Goal: Information Seeking & Learning: Learn about a topic

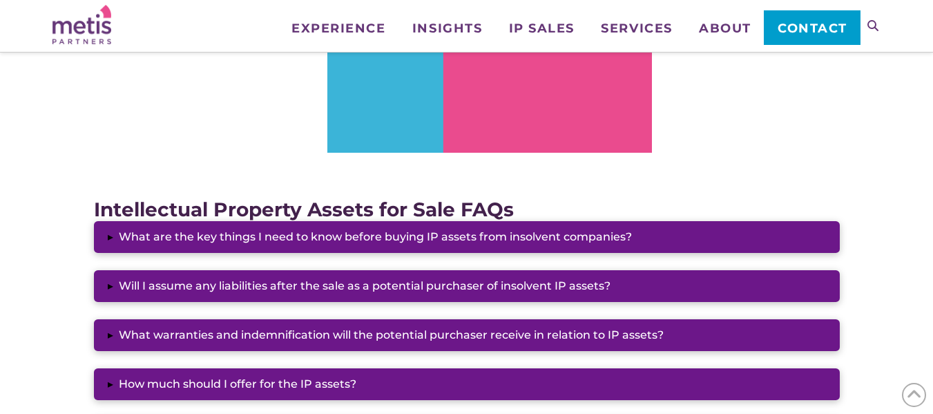
scroll to position [1018, 0]
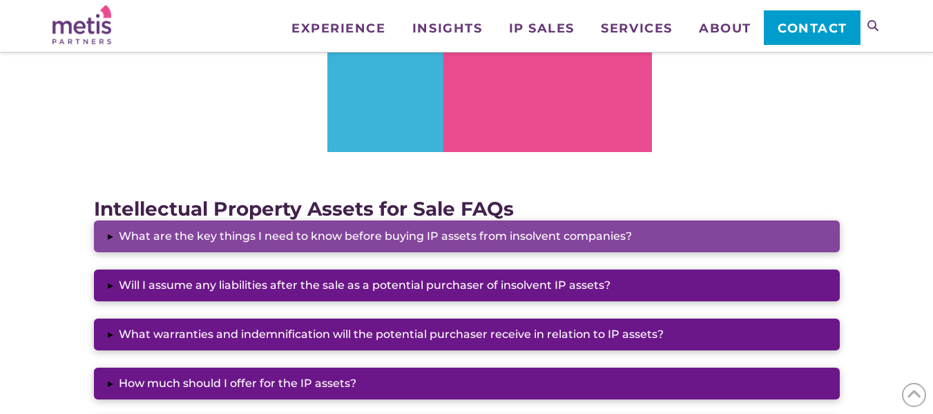
click at [188, 237] on button "▸ What are the key things I need to know before buying IP assets from insolvent…" at bounding box center [467, 236] width 746 height 32
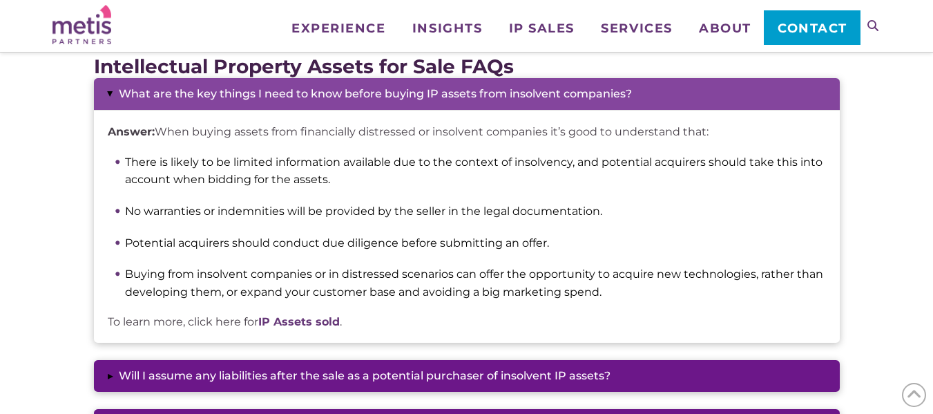
scroll to position [1160, 0]
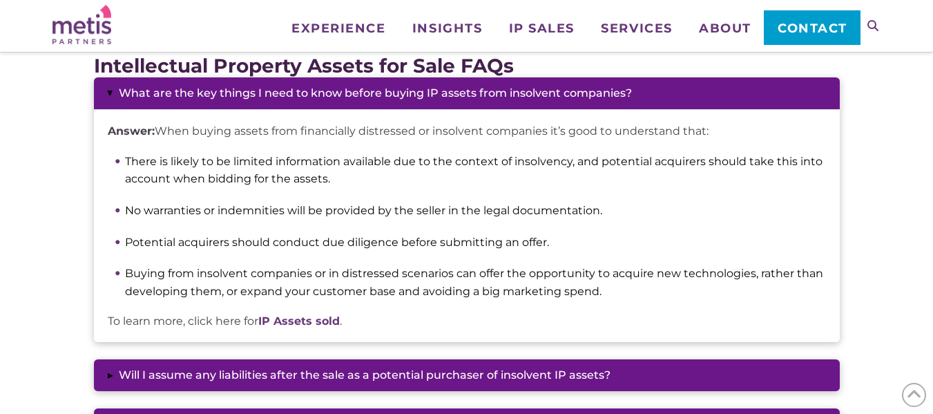
click at [188, 237] on li "Potential acquirers should conduct due diligence before submitting an offer." at bounding box center [475, 242] width 701 height 18
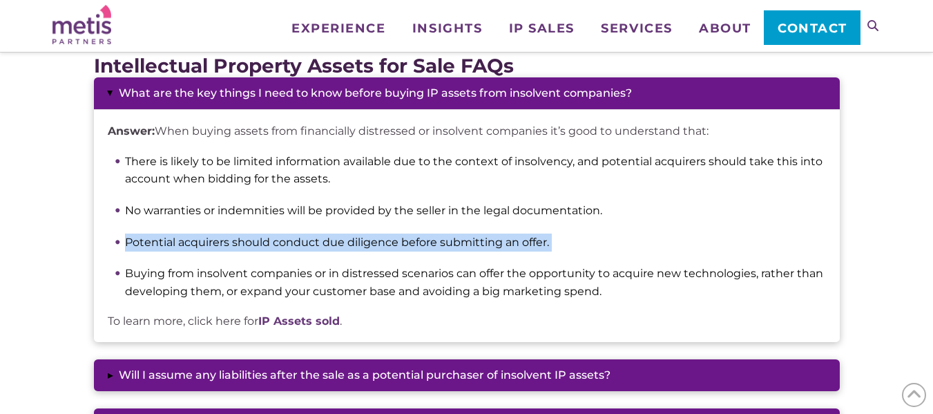
click at [188, 237] on li "Potential acquirers should conduct due diligence before submitting an offer." at bounding box center [475, 242] width 701 height 18
click at [199, 242] on li "Potential acquirers should conduct due diligence before submitting an offer." at bounding box center [475, 242] width 701 height 18
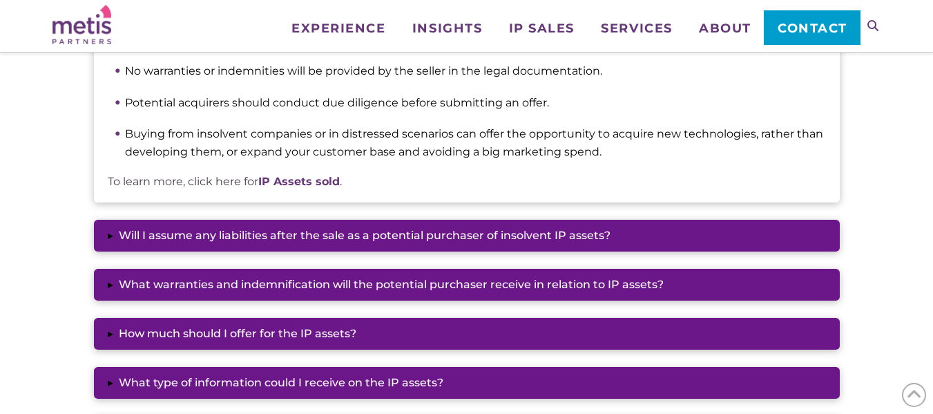
scroll to position [1303, 0]
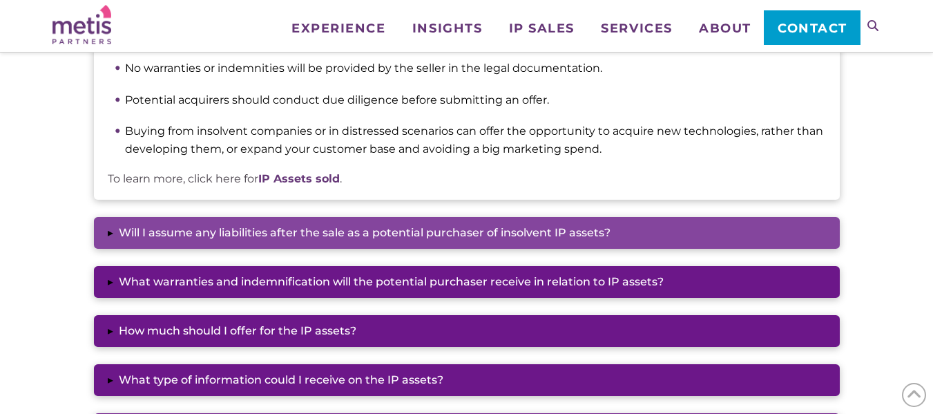
click at [344, 223] on button "▸ Will I assume any liabilities after the sale as a potential purchaser of inso…" at bounding box center [467, 233] width 746 height 32
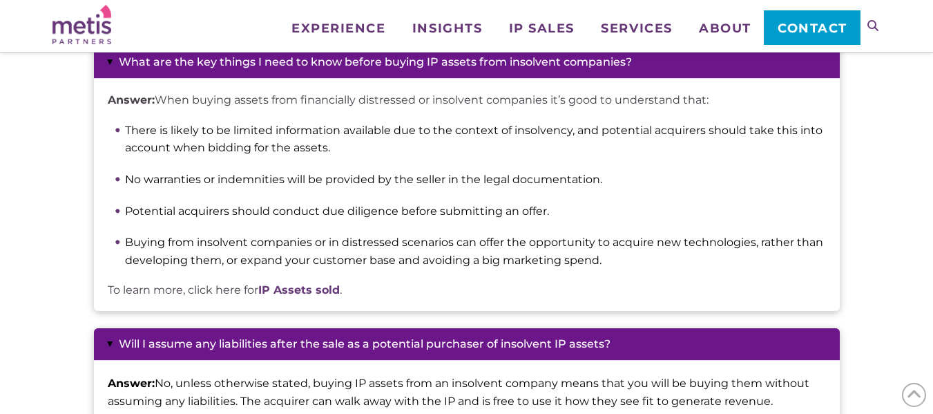
scroll to position [1181, 0]
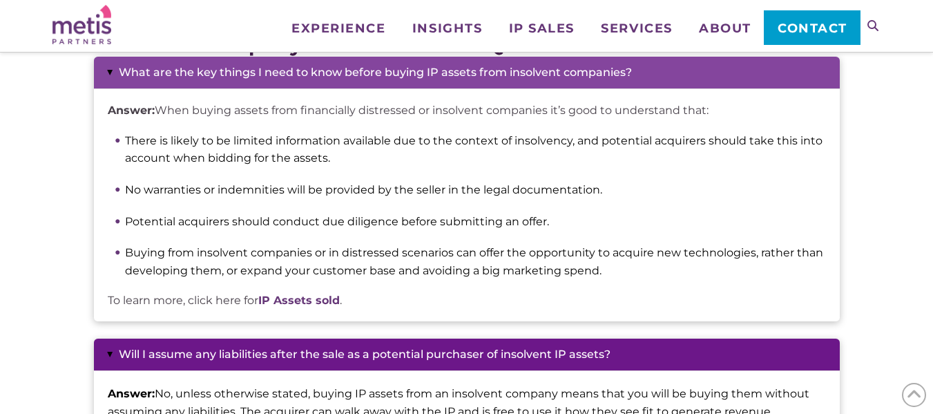
click at [353, 73] on button "▸ What are the key things I need to know before buying IP assets from insolvent…" at bounding box center [467, 73] width 746 height 32
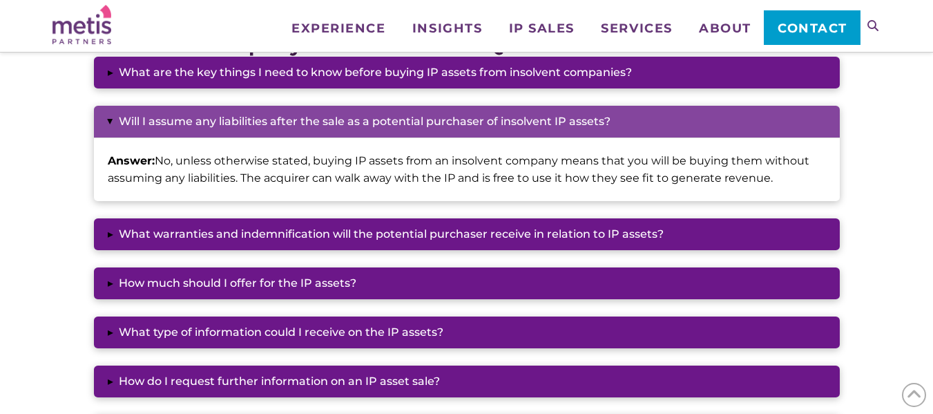
click at [347, 112] on button "▸ Will I assume any liabilities after the sale as a potential purchaser of inso…" at bounding box center [467, 122] width 746 height 32
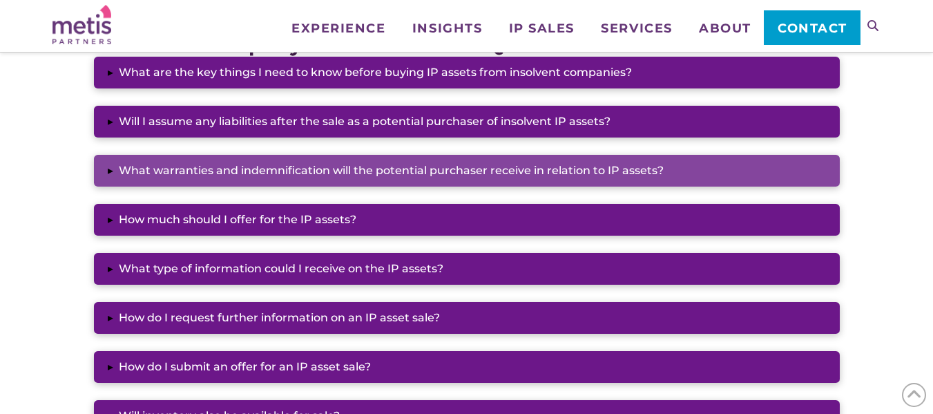
click at [335, 158] on button "▸ What warranties and indemnification will the potential purchaser receive in r…" at bounding box center [467, 171] width 746 height 32
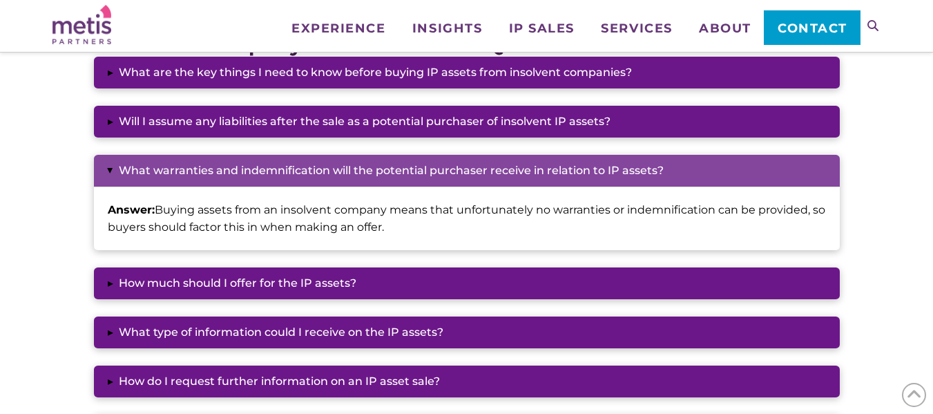
click at [335, 158] on button "▸ What warranties and indemnification will the potential purchaser receive in r…" at bounding box center [467, 171] width 746 height 32
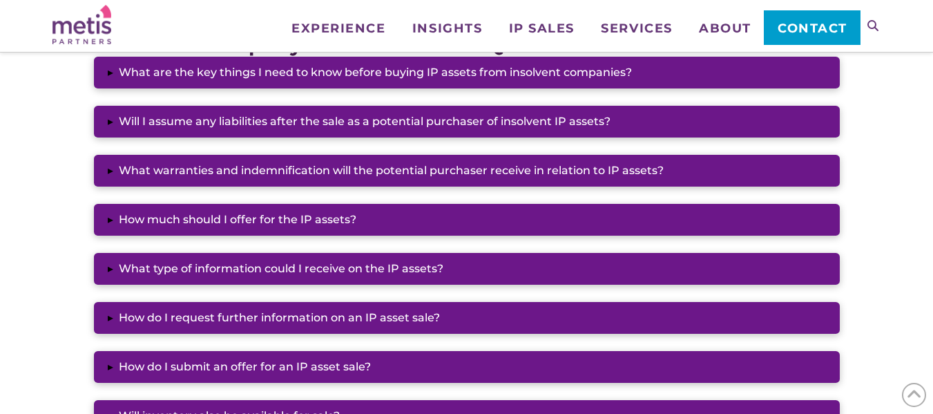
click at [304, 237] on div "▸ What are the key things I need to know before buying IP assets from insolvent…" at bounding box center [467, 269] width 746 height 424
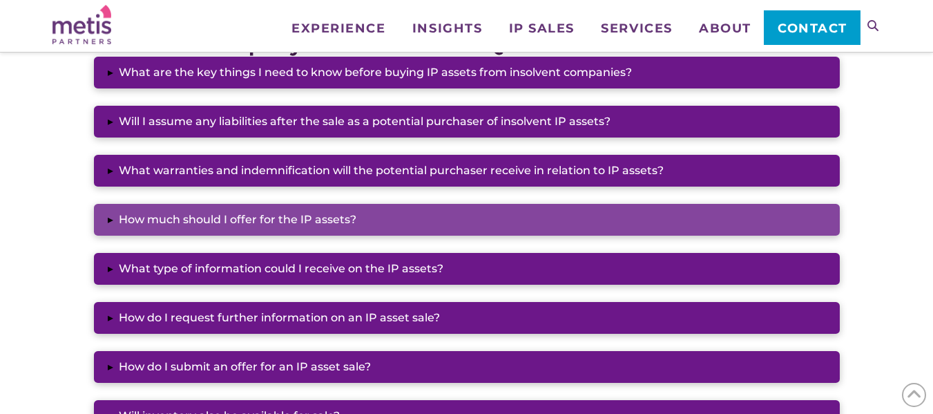
click at [310, 224] on button "▸ How much should I offer for the IP assets?" at bounding box center [467, 220] width 746 height 32
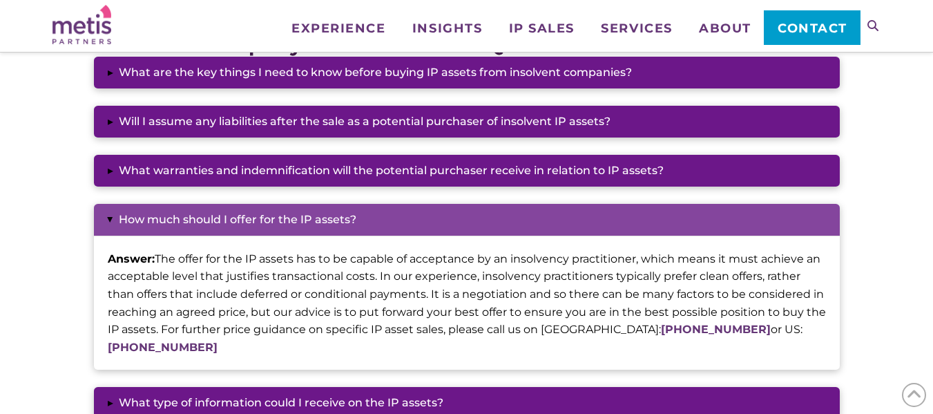
click at [310, 224] on button "▸ How much should I offer for the IP assets?" at bounding box center [467, 220] width 746 height 32
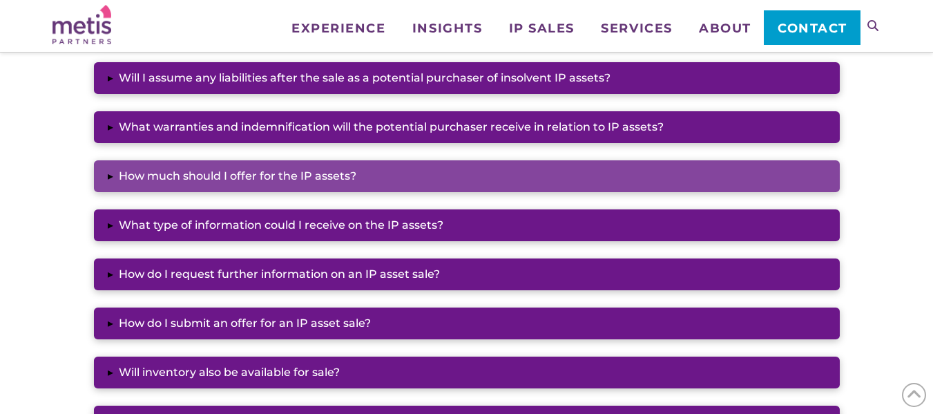
scroll to position [1242, 0]
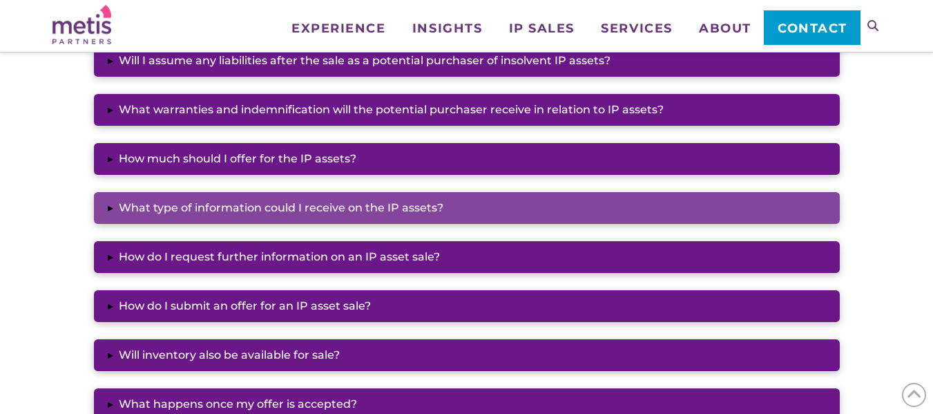
click at [309, 216] on button "▸ What type of information could I receive on the IP assets?" at bounding box center [467, 208] width 746 height 32
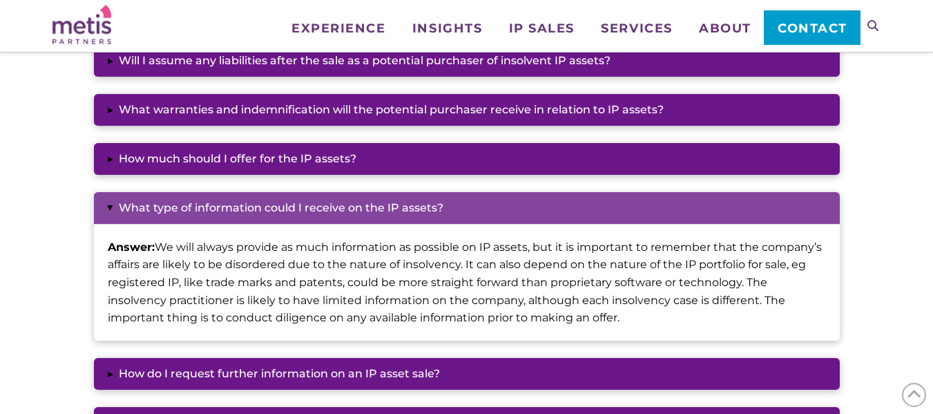
click at [309, 216] on button "▸ What type of information could I receive on the IP assets?" at bounding box center [467, 208] width 746 height 32
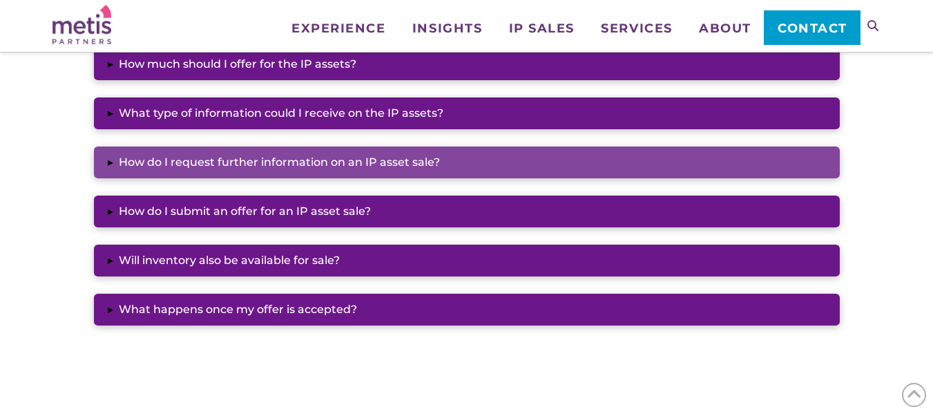
scroll to position [1337, 0]
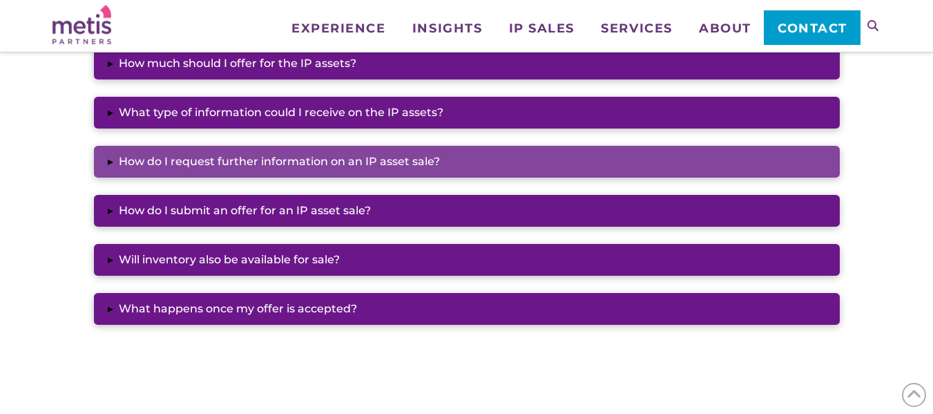
click at [309, 159] on button "▸ How do I request further information on an IP asset sale?" at bounding box center [467, 162] width 746 height 32
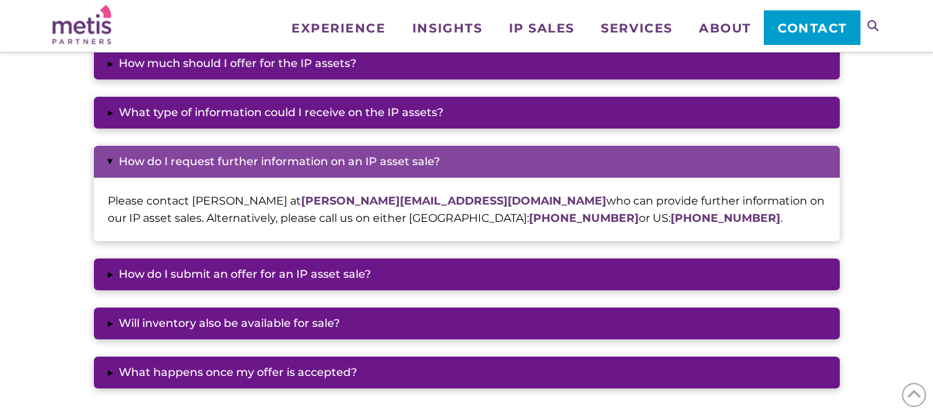
click at [310, 159] on button "▸ How do I request further information on an IP asset sale?" at bounding box center [467, 162] width 746 height 32
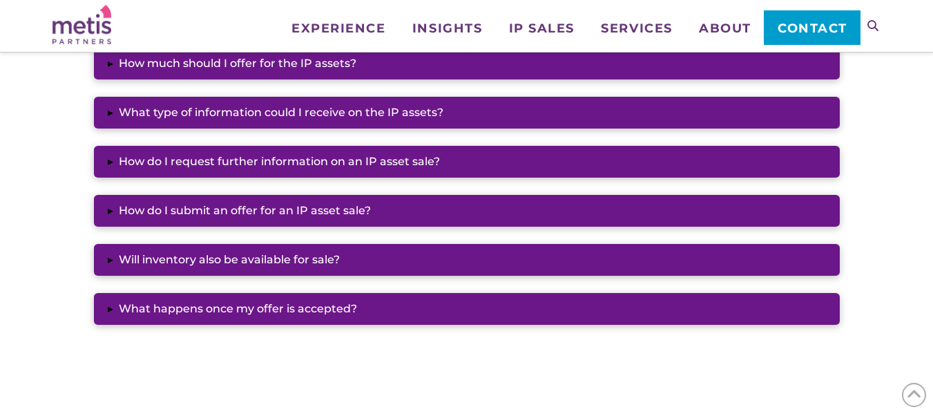
click at [305, 192] on div "▸ What are the key things I need to know before buying IP assets from insolvent…" at bounding box center [467, 113] width 746 height 424
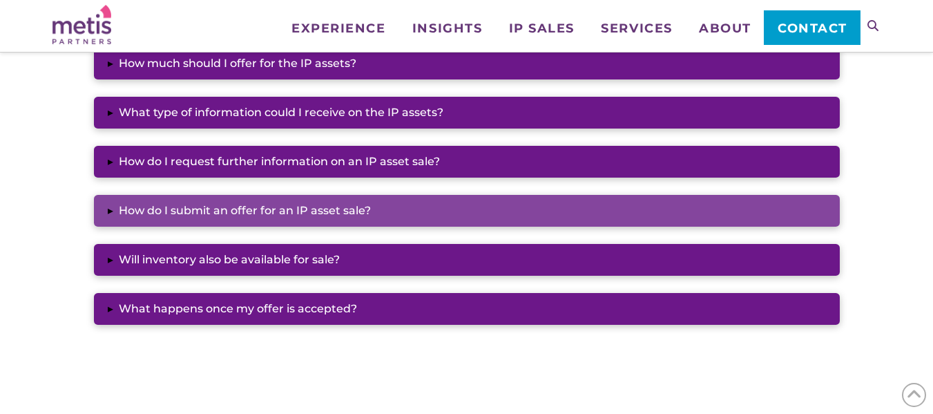
click at [303, 200] on button "▸ How do I submit an offer for an IP asset sale?" at bounding box center [467, 211] width 746 height 32
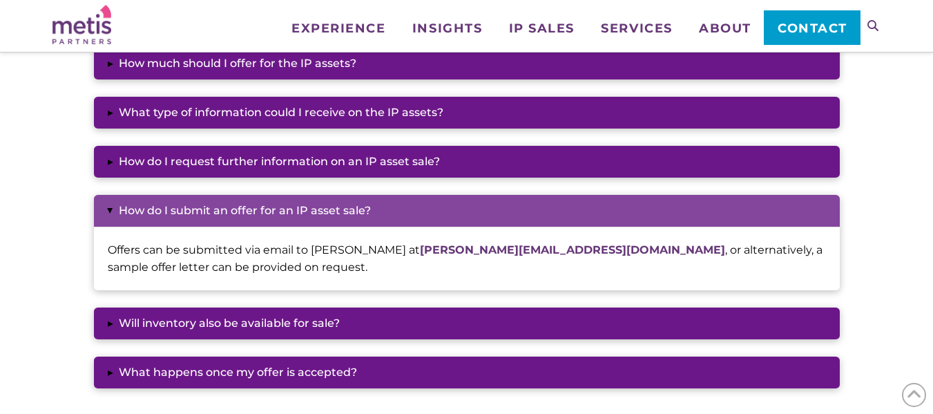
click at [303, 200] on button "▸ How do I submit an offer for an IP asset sale?" at bounding box center [467, 211] width 746 height 32
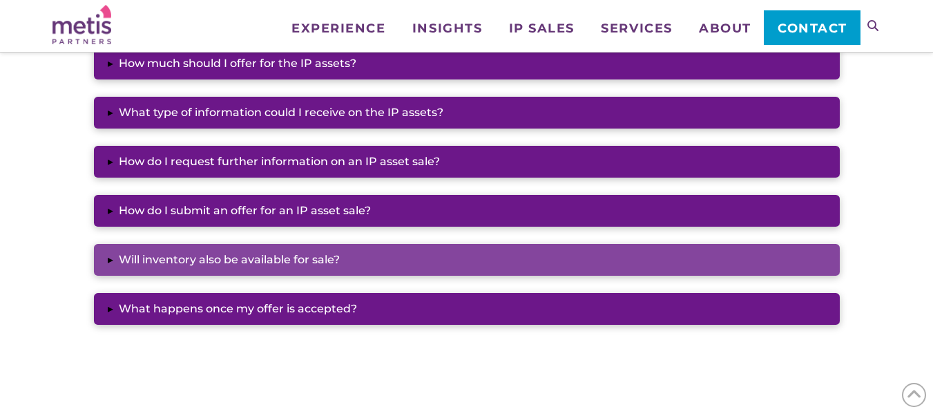
click at [291, 245] on button "▸ Will inventory also be available for sale?" at bounding box center [467, 260] width 746 height 32
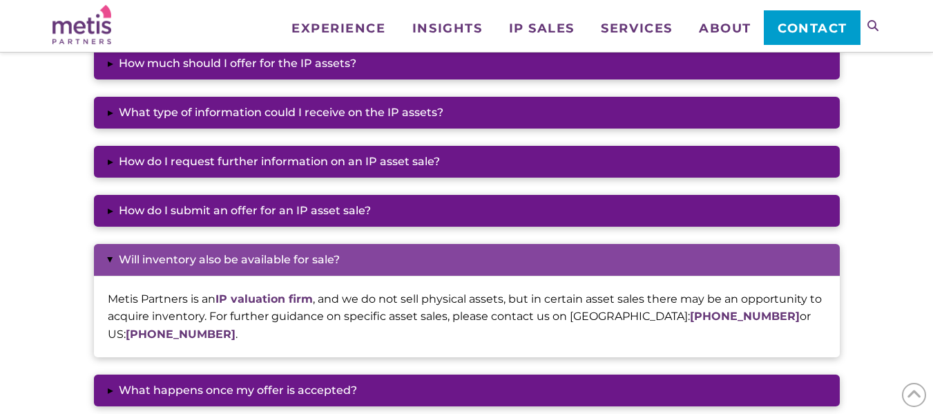
click at [291, 245] on button "▸ Will inventory also be available for sale?" at bounding box center [467, 260] width 746 height 32
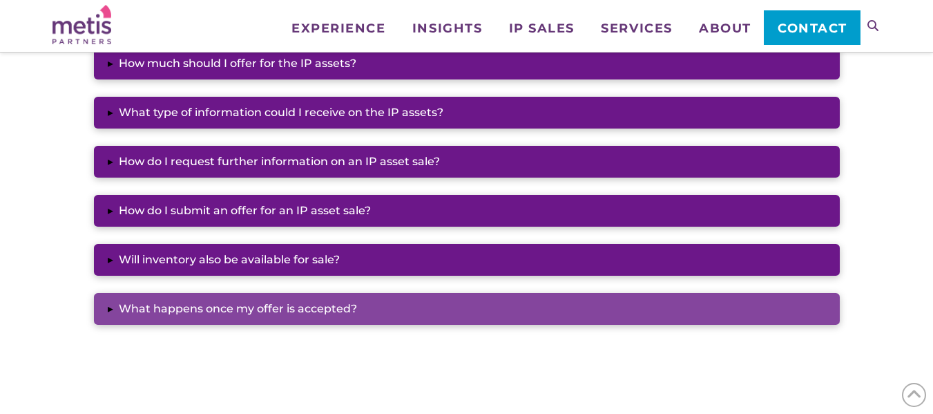
click at [267, 307] on button "▸ What happens once my offer is accepted?" at bounding box center [467, 309] width 746 height 32
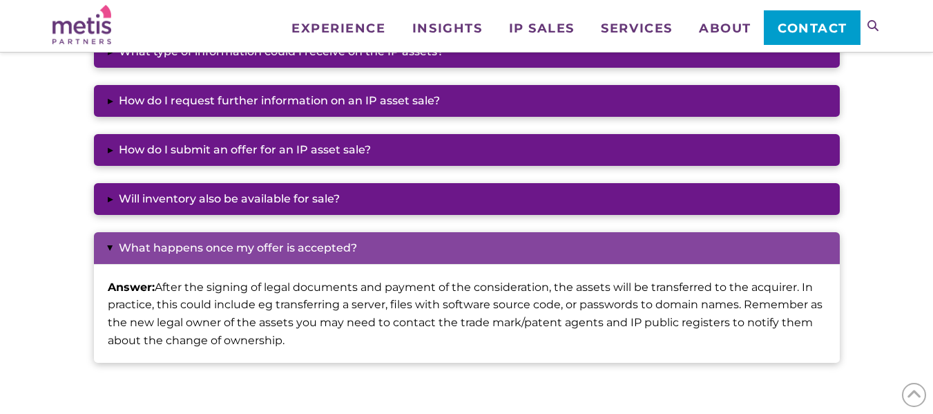
scroll to position [1399, 0]
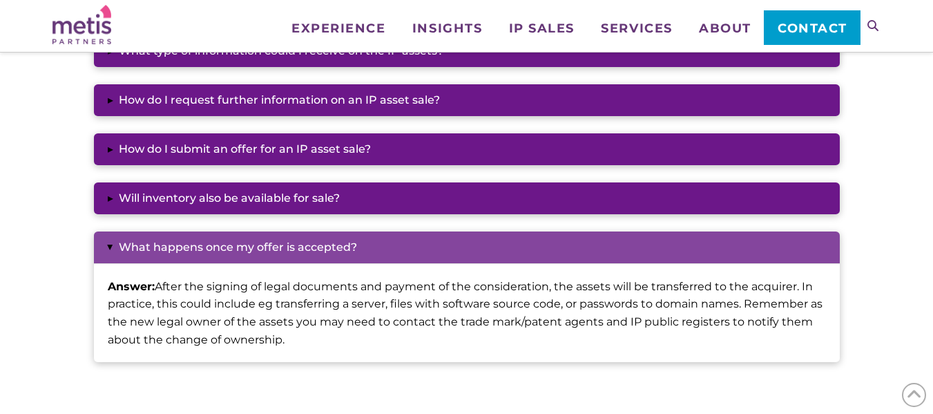
click at [240, 258] on button "▸ What happens once my offer is accepted?" at bounding box center [467, 247] width 746 height 32
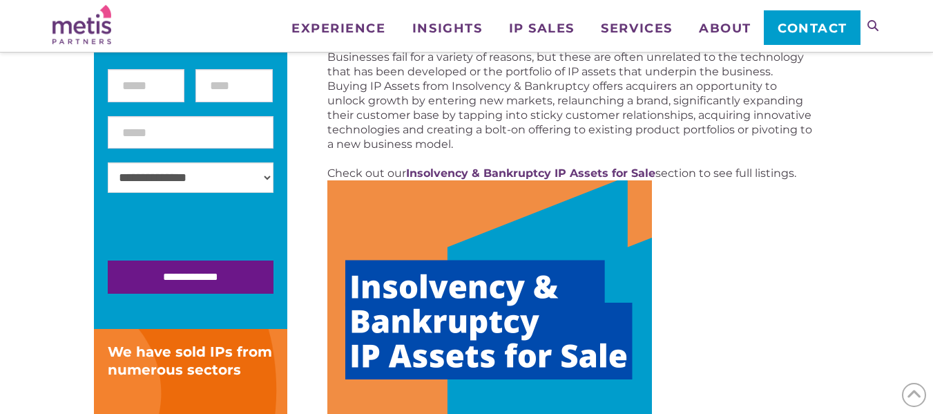
scroll to position [331, 0]
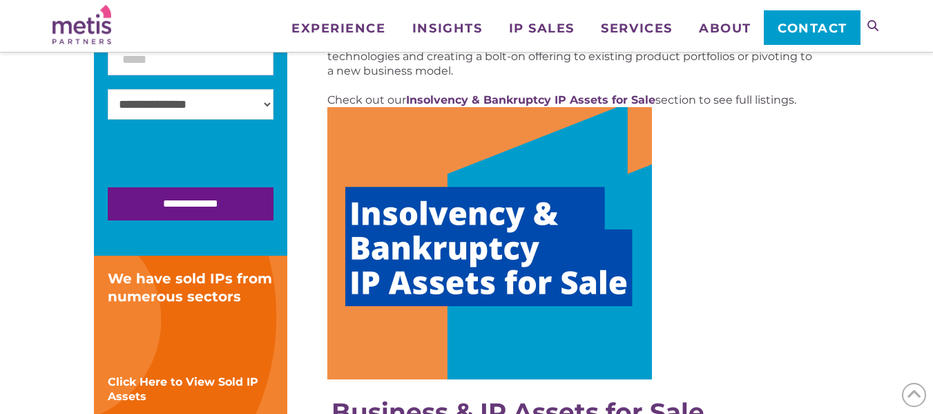
click at [450, 271] on img at bounding box center [489, 243] width 324 height 272
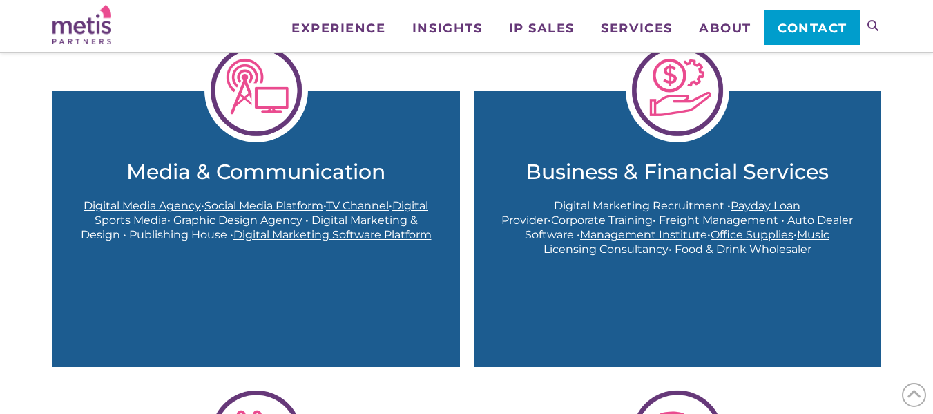
scroll to position [1172, 0]
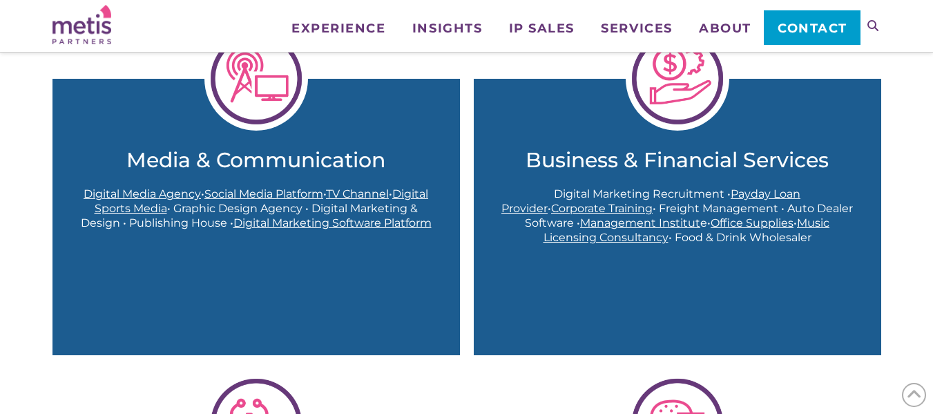
click at [244, 193] on span "Social Media Platform" at bounding box center [263, 193] width 119 height 13
click at [169, 193] on span "Digital Media Agency" at bounding box center [142, 193] width 117 height 13
click at [382, 194] on span "TV Channel" at bounding box center [357, 193] width 63 height 13
click at [206, 205] on span "Digital Sports Media" at bounding box center [262, 201] width 334 height 28
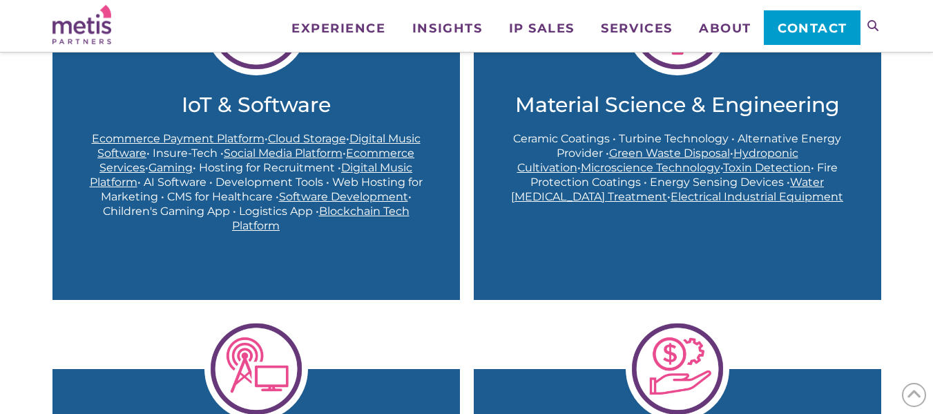
scroll to position [882, 0]
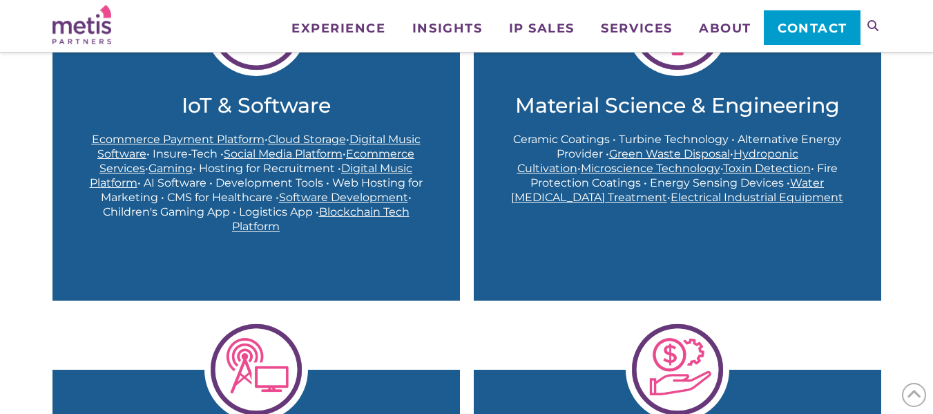
click at [169, 137] on span "Ecommerce Payment Platform" at bounding box center [178, 139] width 173 height 13
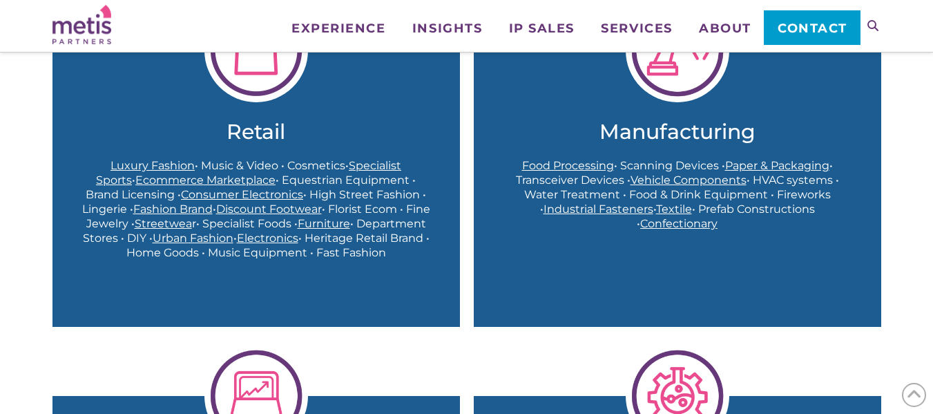
scroll to position [509, 0]
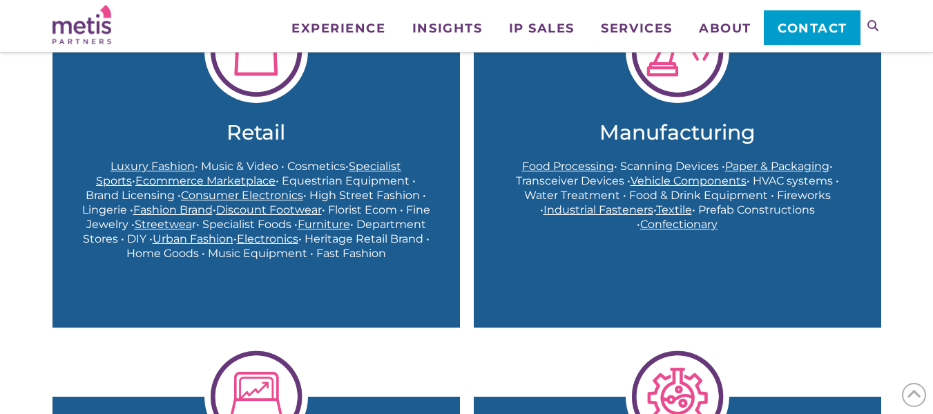
click at [148, 161] on span "Luxury Fashion" at bounding box center [152, 165] width 84 height 13
click at [355, 166] on span "Specialist Sports" at bounding box center [248, 173] width 305 height 28
click at [190, 177] on span "Ecommerce Marketplace" at bounding box center [205, 180] width 140 height 13
click at [195, 194] on span "Consumer Electronics" at bounding box center [242, 194] width 122 height 13
click at [194, 208] on span "Fashion Brand" at bounding box center [172, 209] width 79 height 13
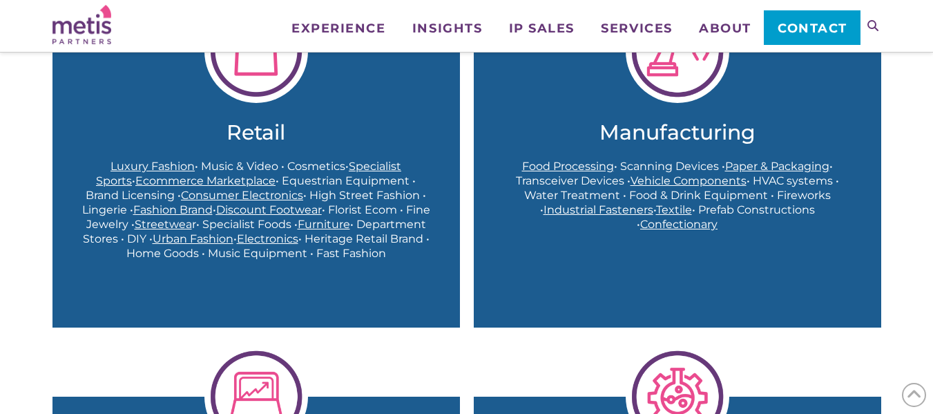
click at [262, 209] on span "Discount Footwear" at bounding box center [269, 209] width 106 height 13
click at [192, 228] on span "Streetwea" at bounding box center [163, 223] width 57 height 13
click at [233, 238] on span "Urban Fashion" at bounding box center [193, 238] width 81 height 13
click at [298, 237] on span "Electronics" at bounding box center [267, 238] width 61 height 13
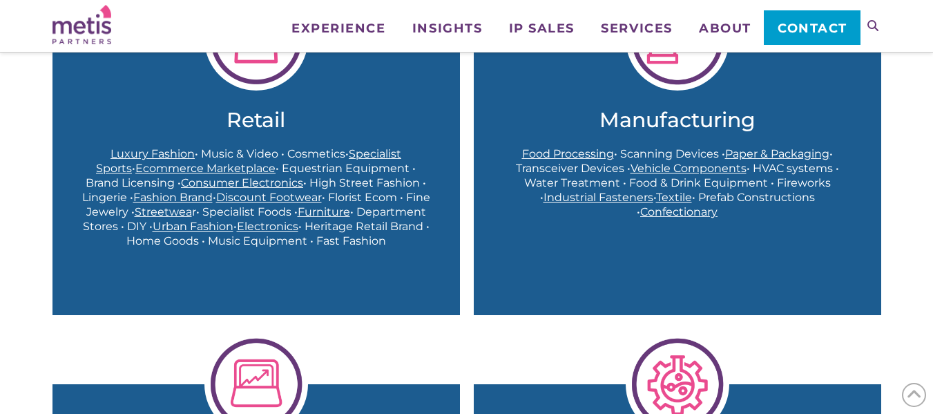
scroll to position [547, 0]
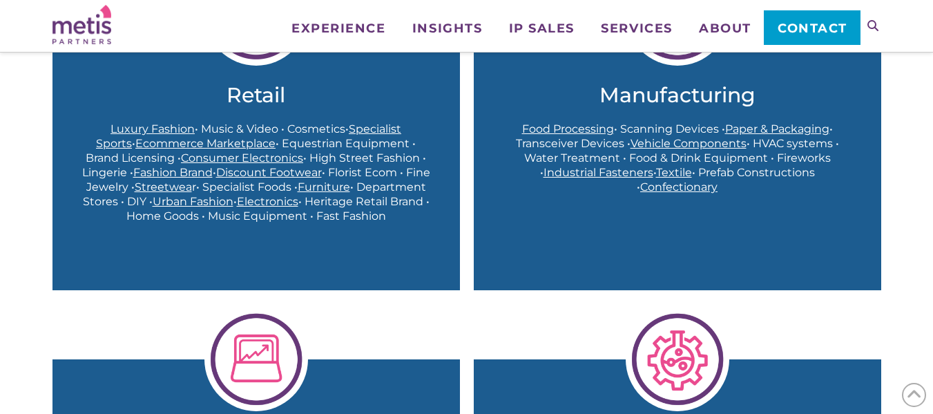
click at [662, 186] on span "Confectionary" at bounding box center [678, 186] width 77 height 13
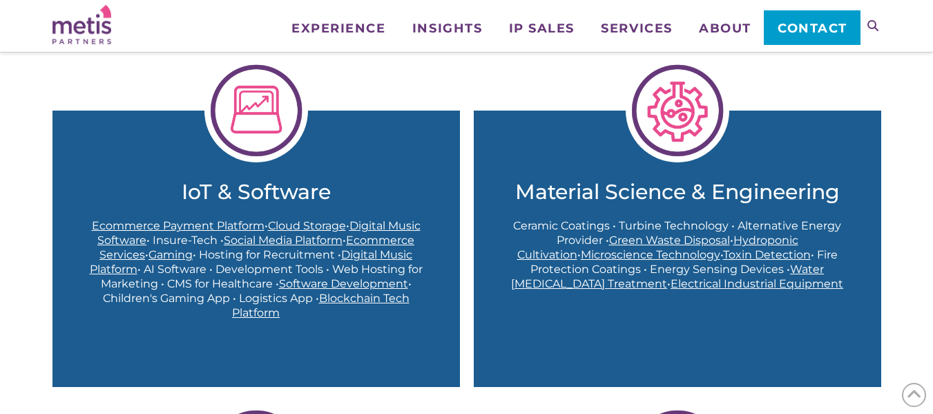
scroll to position [797, 0]
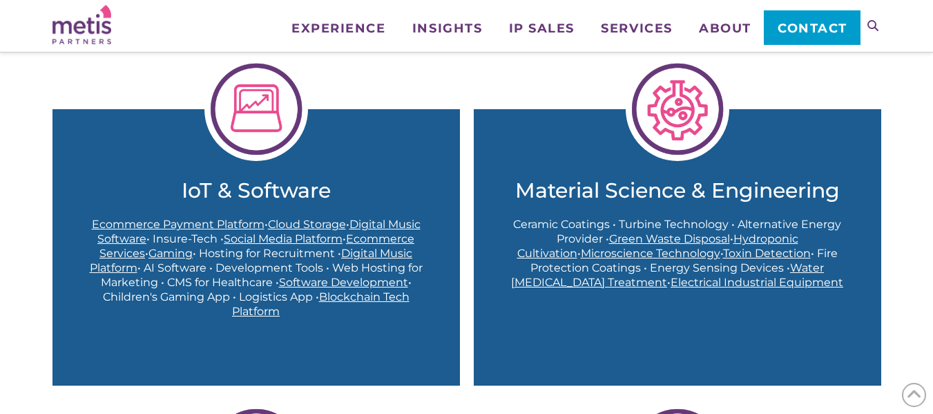
click at [722, 285] on span "Electrical Industrial Equipment" at bounding box center [756, 281] width 173 height 13
click at [380, 226] on span "Digital Music Software" at bounding box center [258, 231] width 323 height 28
click at [376, 255] on span "Digital Music Platform" at bounding box center [251, 260] width 323 height 28
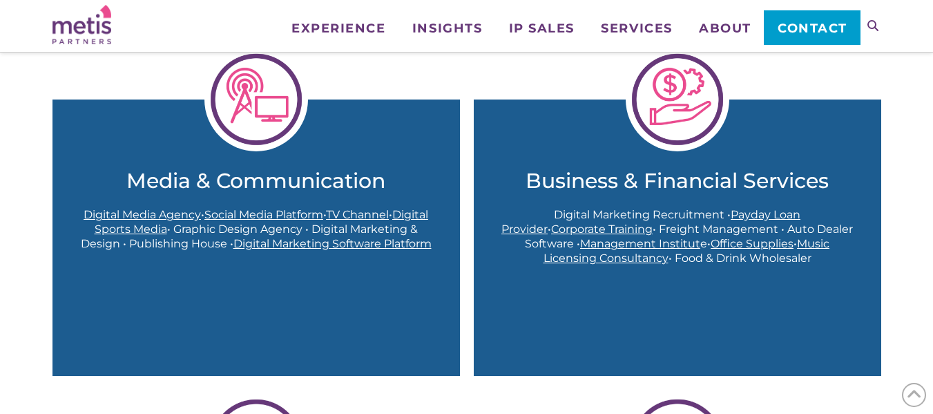
scroll to position [1153, 0]
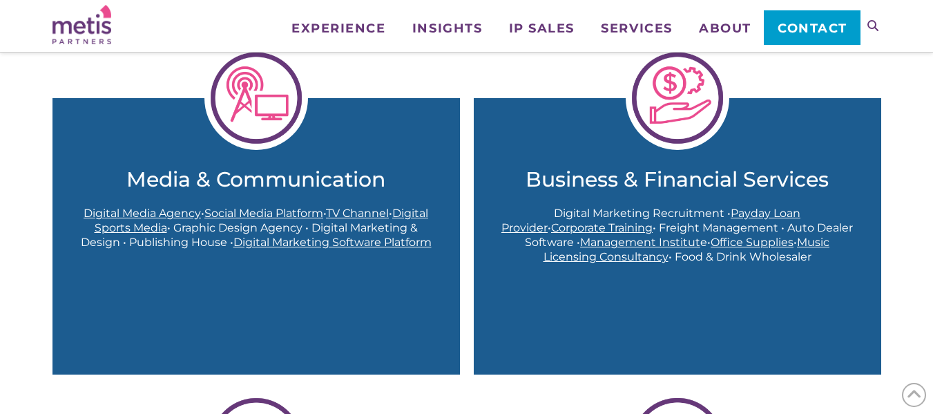
click at [790, 208] on span "Payday Loan Provider" at bounding box center [650, 220] width 299 height 28
click at [621, 223] on span "Corporate Training" at bounding box center [601, 227] width 101 height 13
click at [673, 245] on span "Management Institut" at bounding box center [640, 241] width 120 height 13
click at [750, 240] on span "Office Supplies" at bounding box center [751, 241] width 83 height 13
click at [648, 250] on span "Music Licensing Consultancy" at bounding box center [686, 249] width 286 height 28
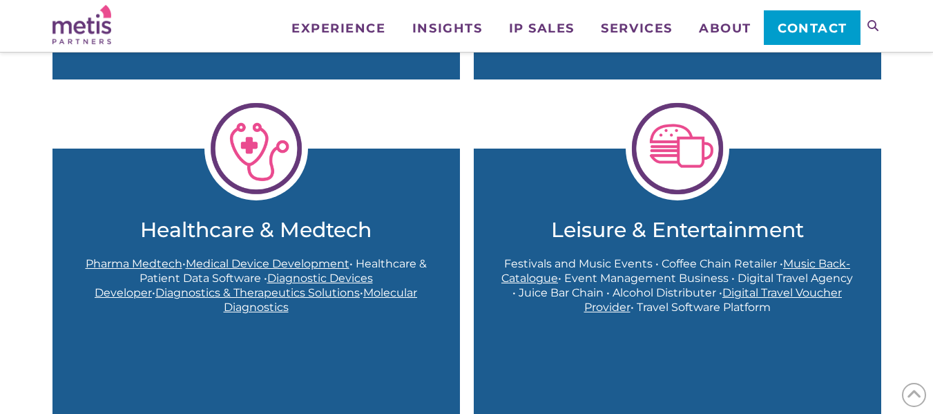
scroll to position [1448, 0]
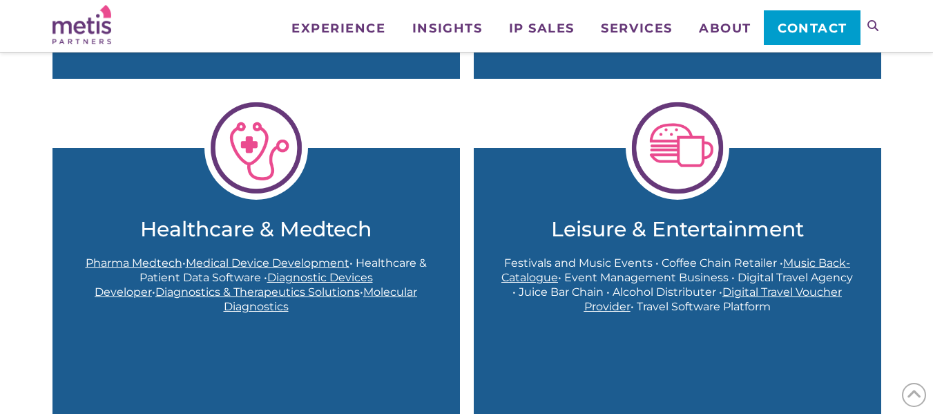
click at [604, 307] on span "Digital Travel Voucher Provider" at bounding box center [713, 299] width 258 height 28
click at [797, 262] on span "Music Back-Catalogue" at bounding box center [675, 270] width 349 height 28
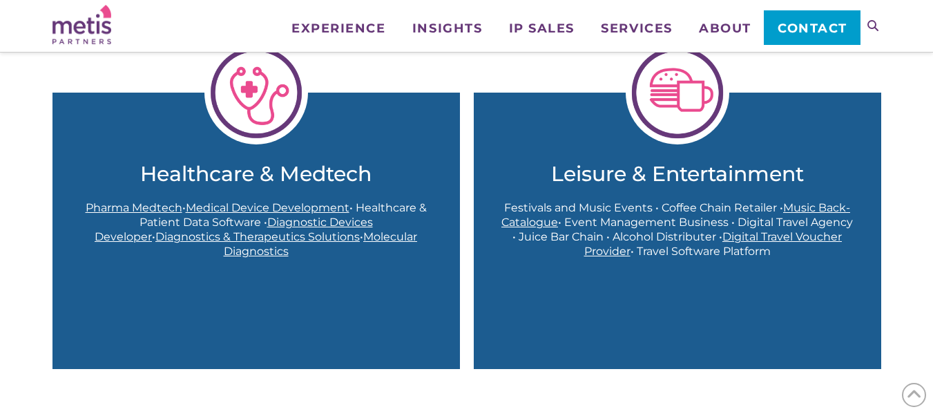
scroll to position [1562, 0]
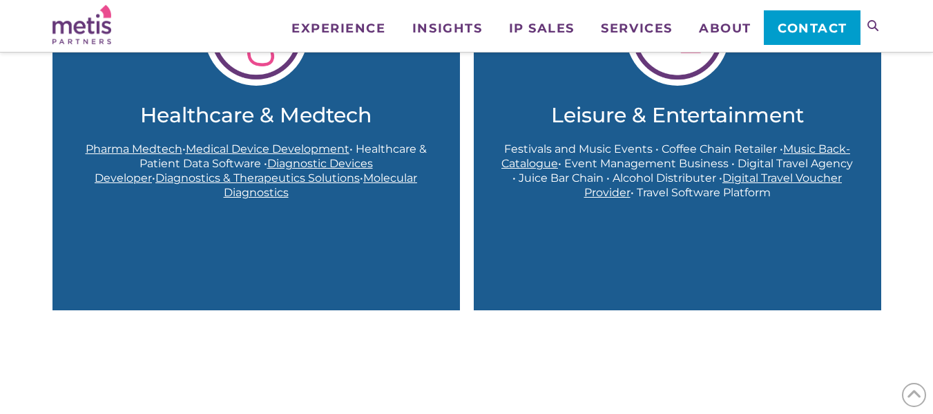
click at [278, 150] on span "Medical Device Development" at bounding box center [268, 148] width 164 height 13
click at [155, 144] on span "Pharma Medtech" at bounding box center [134, 148] width 97 height 13
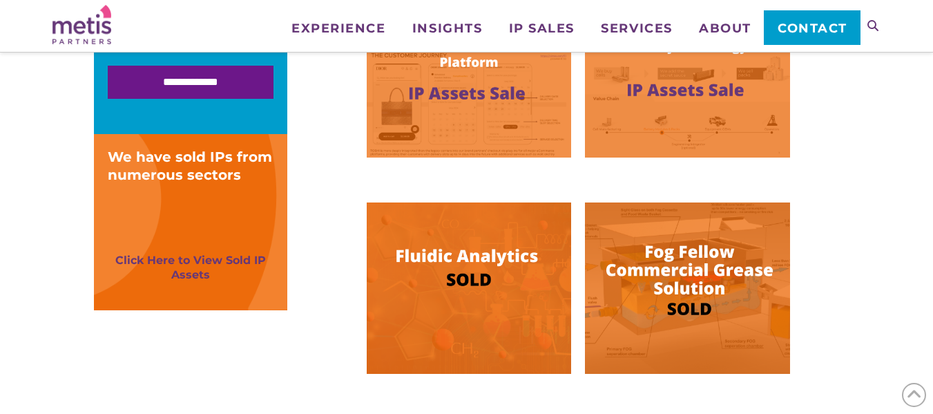
scroll to position [497, 0]
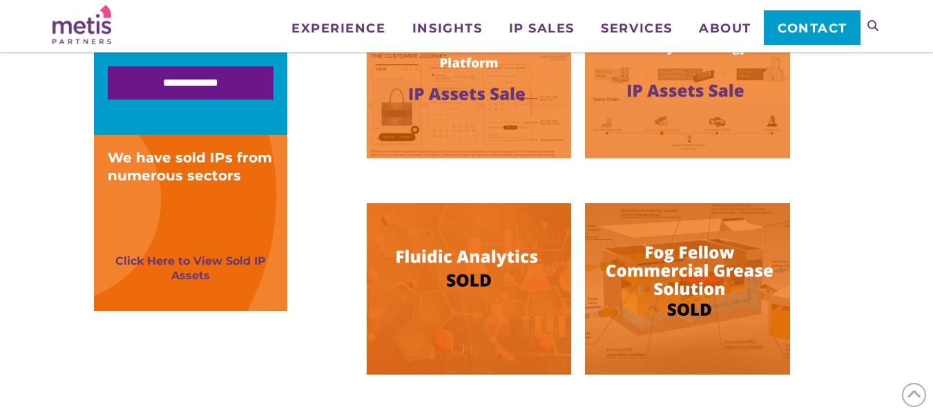
click at [240, 190] on div "We have sold IPs from numerous sectors Click Here to View Sold IP Assets" at bounding box center [191, 215] width 166 height 134
click at [193, 262] on link "Click Here to View Sold IP Assets" at bounding box center [190, 268] width 150 height 28
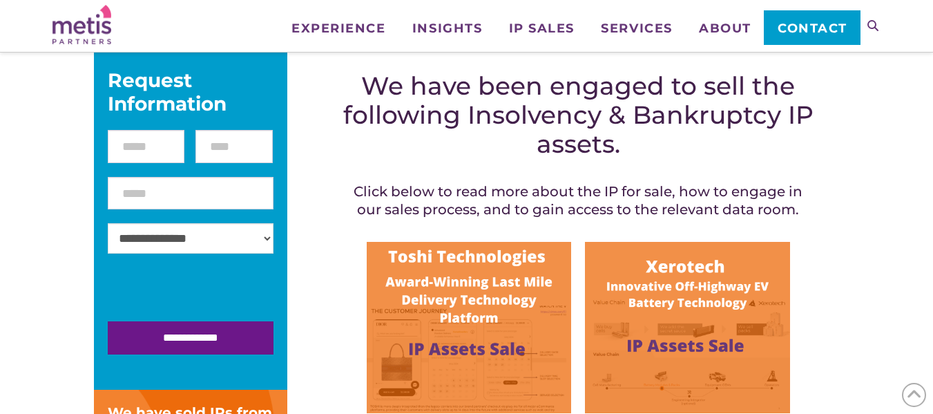
scroll to position [250, 0]
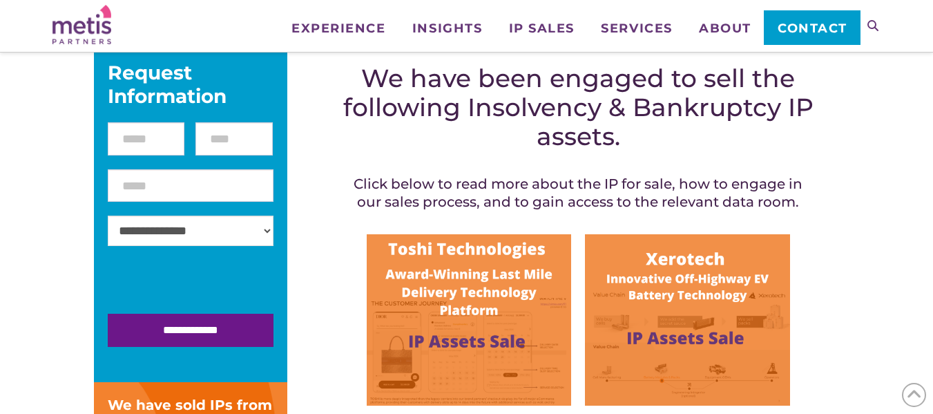
click at [467, 270] on img at bounding box center [469, 319] width 204 height 171
click at [646, 297] on img at bounding box center [687, 319] width 204 height 171
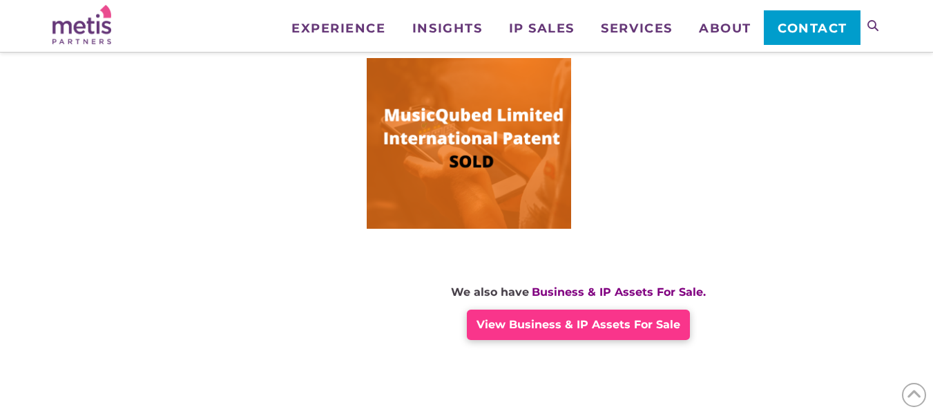
scroll to position [1076, 0]
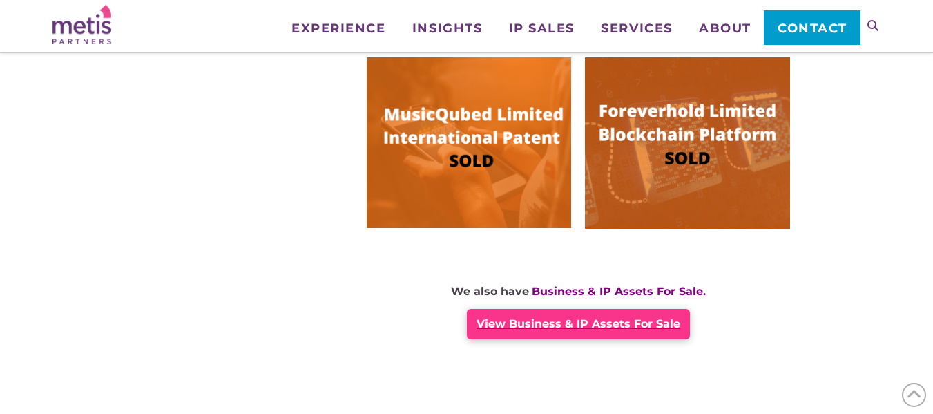
click at [553, 318] on span "View Business & IP Assets For Sale" at bounding box center [578, 323] width 204 height 13
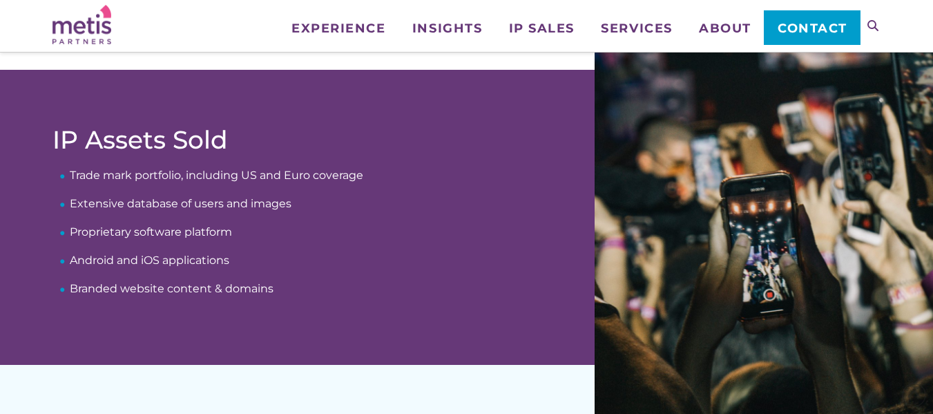
scroll to position [491, 0]
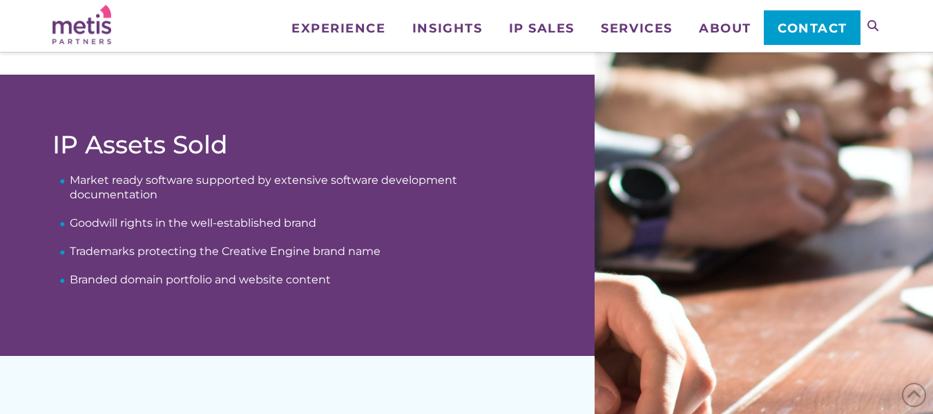
scroll to position [484, 0]
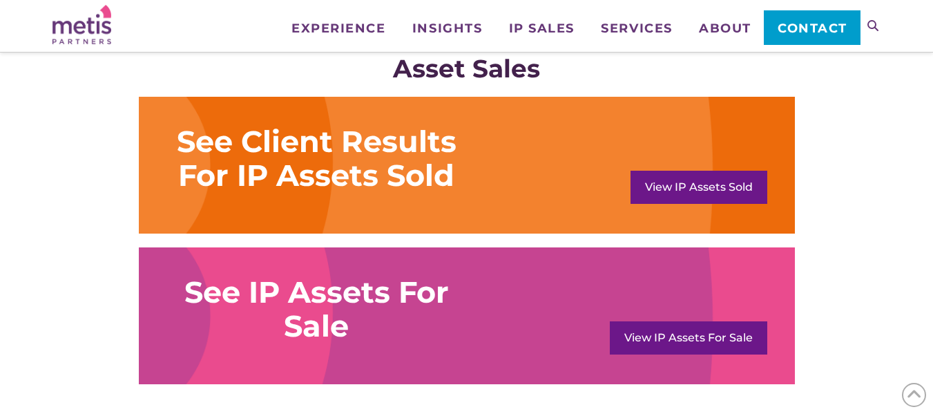
scroll to position [1073, 0]
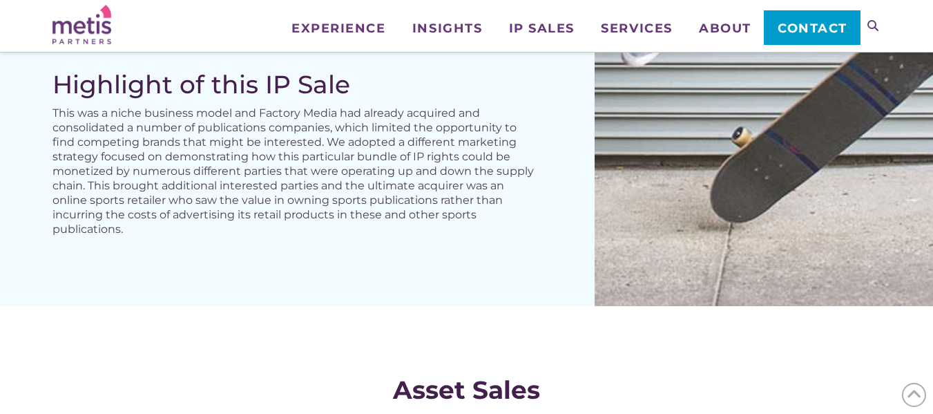
scroll to position [780, 0]
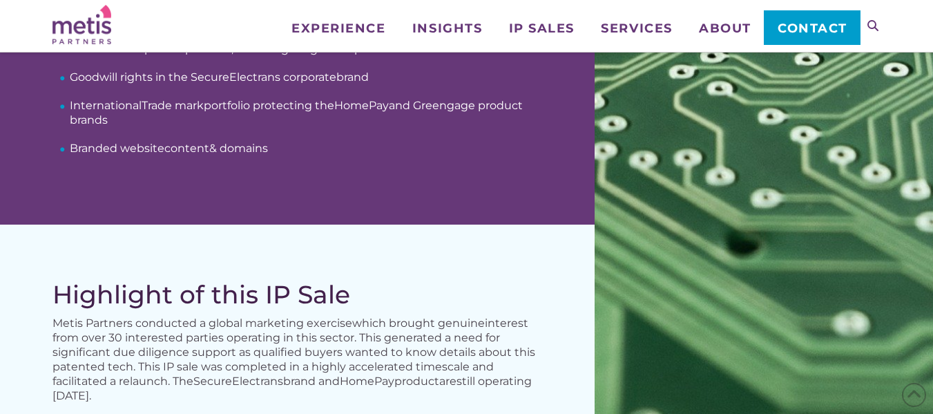
scroll to position [630, 0]
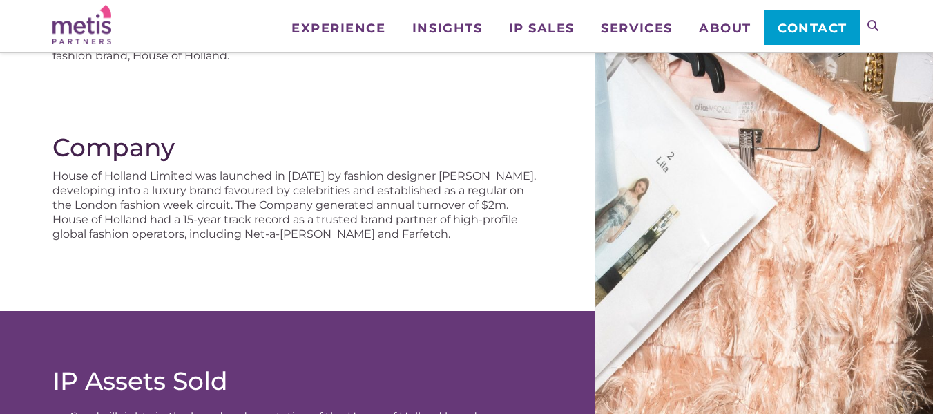
scroll to position [242, 0]
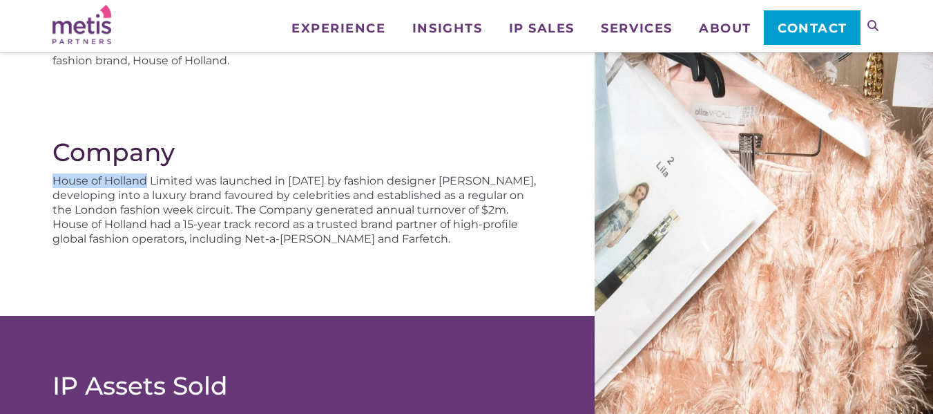
drag, startPoint x: 59, startPoint y: 177, endPoint x: 151, endPoint y: 177, distance: 92.5
click at [151, 177] on p "House of Holland Limited was launched in [DATE] by fashion designer [PERSON_NAM…" at bounding box center [295, 209] width 487 height 72
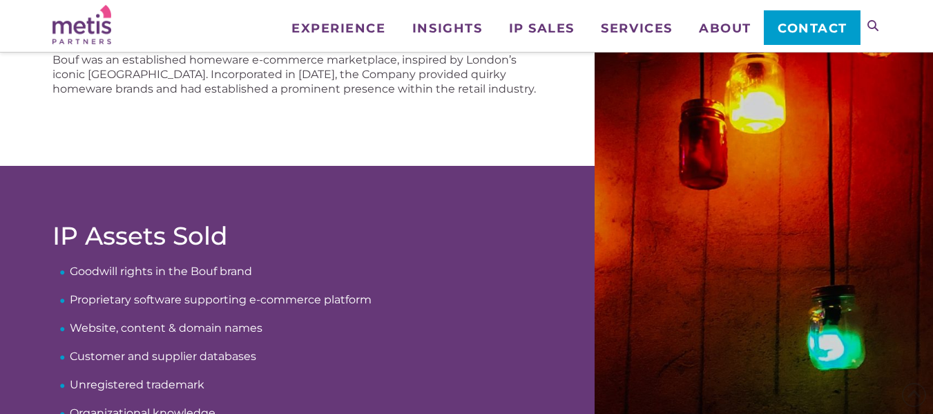
scroll to position [445, 0]
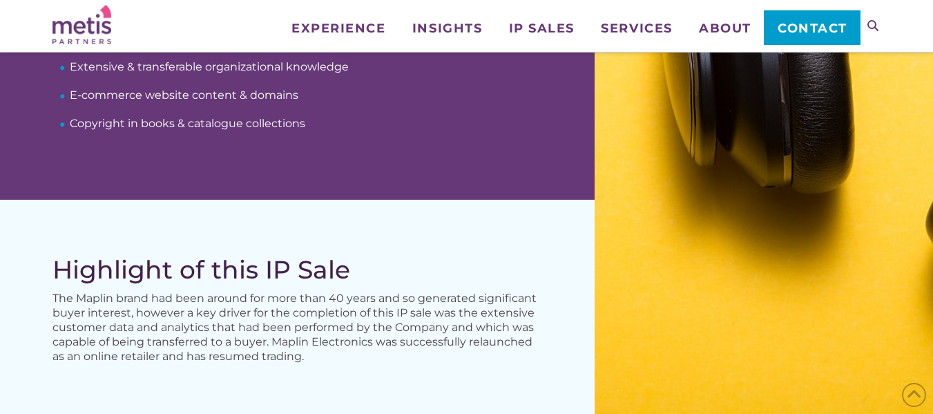
scroll to position [681, 0]
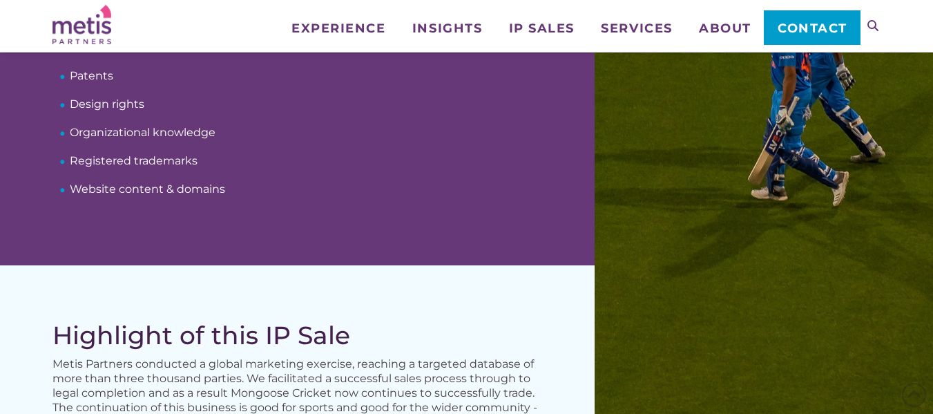
scroll to position [572, 0]
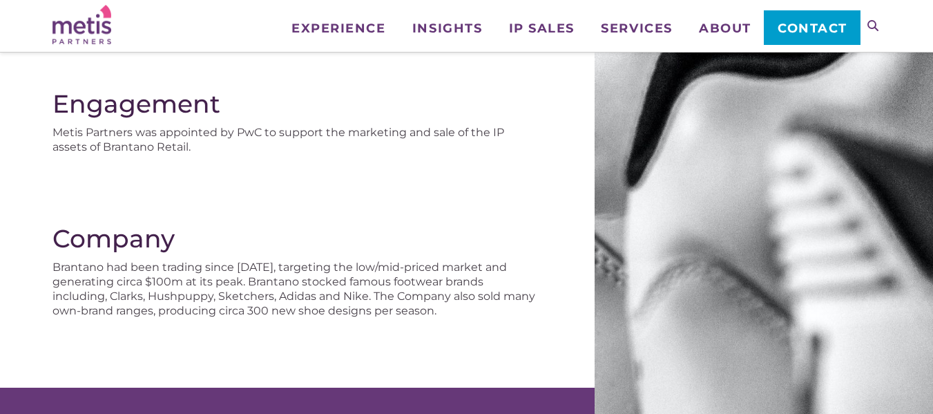
scroll to position [157, 0]
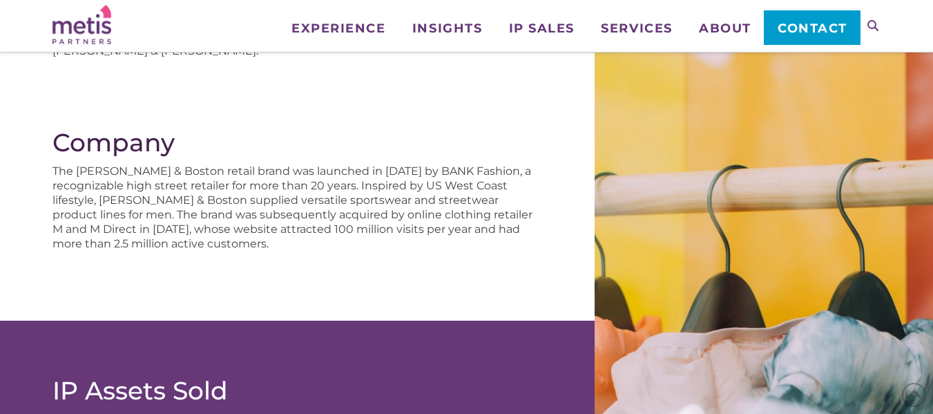
scroll to position [253, 0]
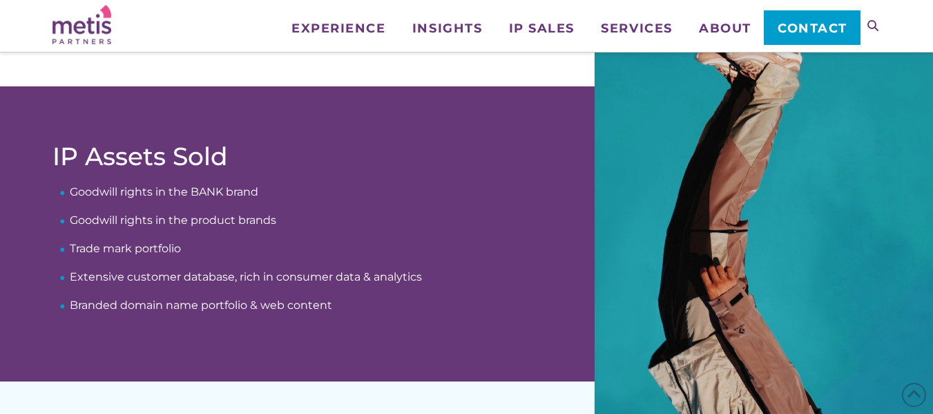
scroll to position [472, 0]
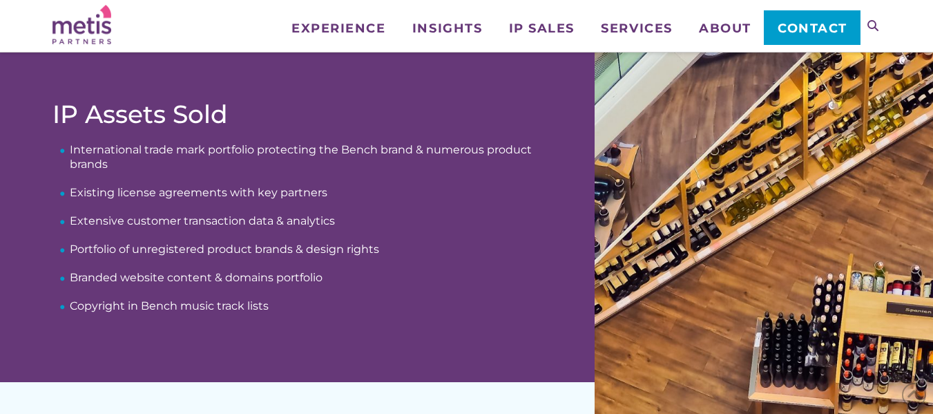
scroll to position [526, 0]
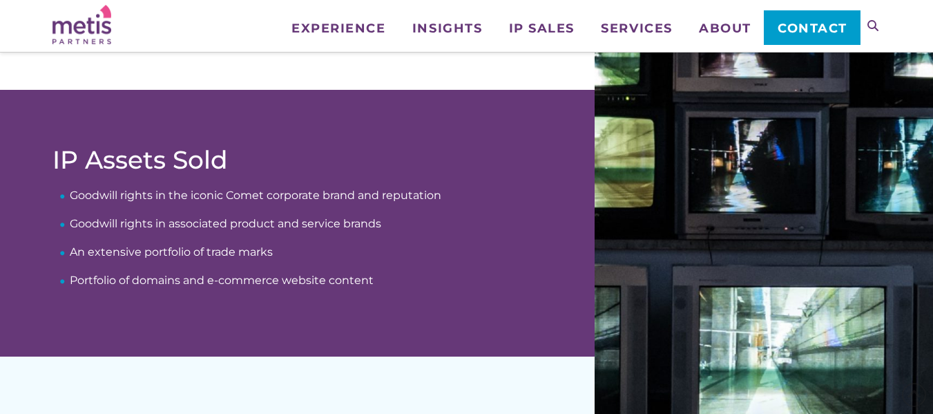
scroll to position [487, 0]
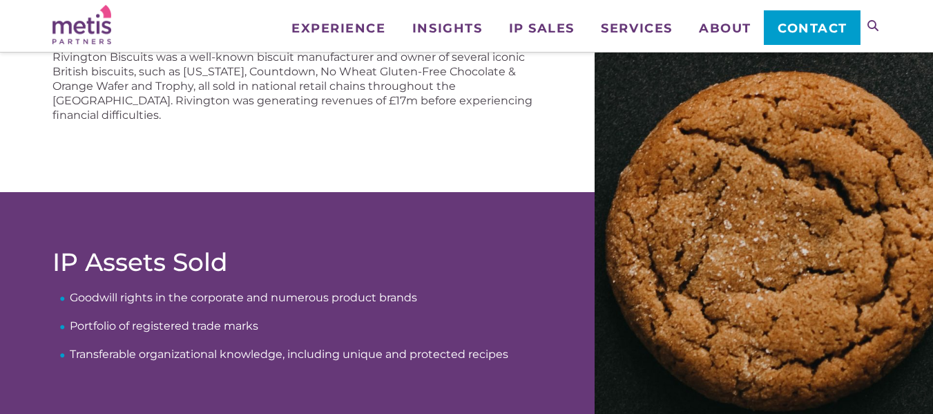
scroll to position [367, 0]
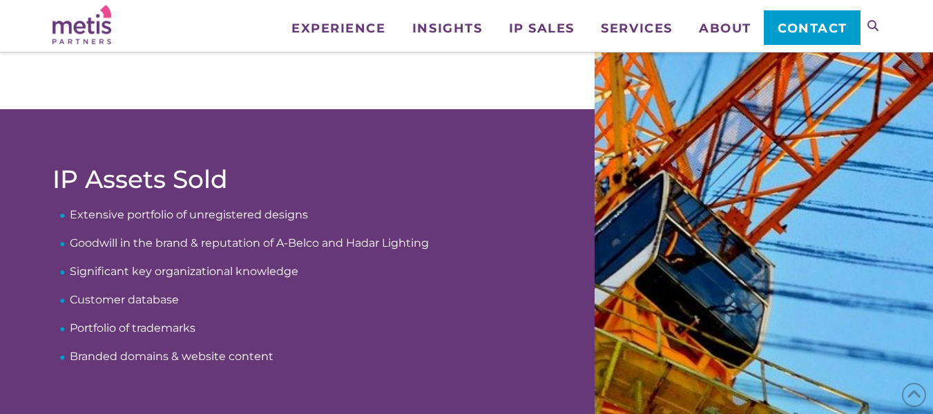
scroll to position [448, 0]
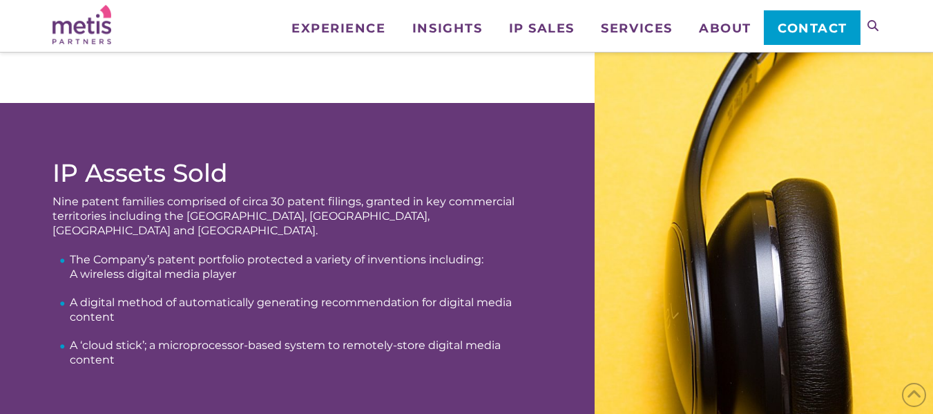
scroll to position [398, 0]
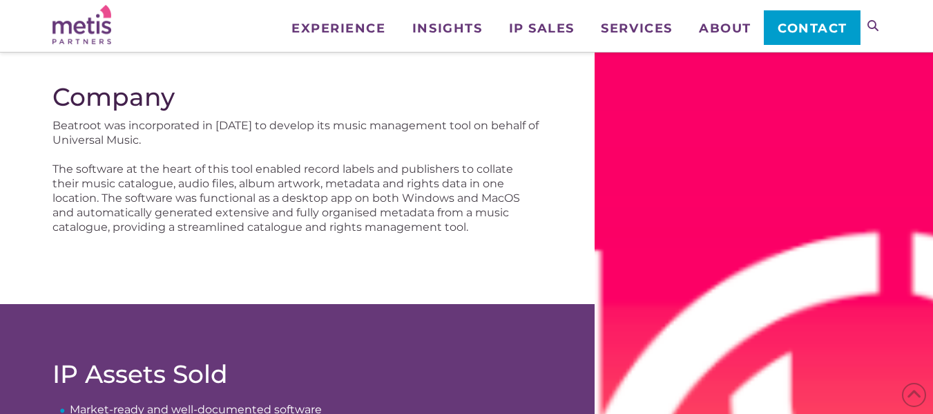
scroll to position [298, 0]
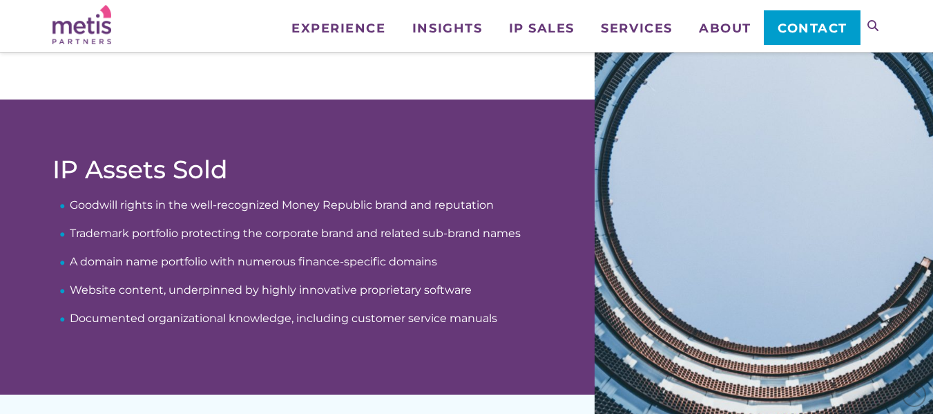
scroll to position [459, 0]
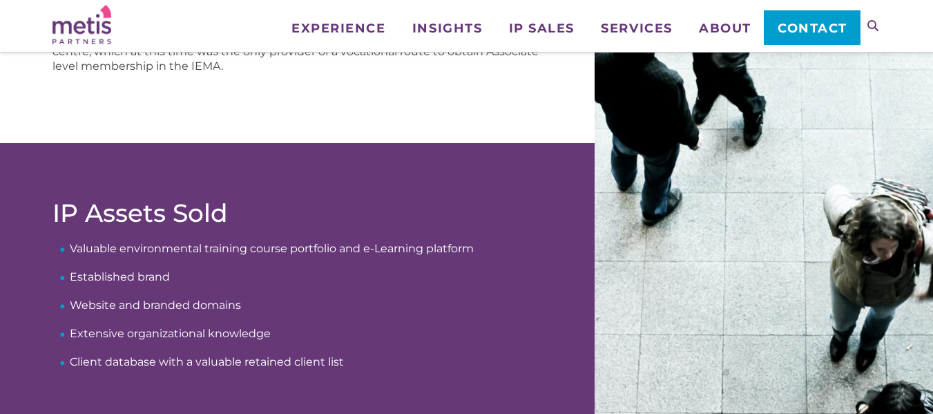
scroll to position [458, 0]
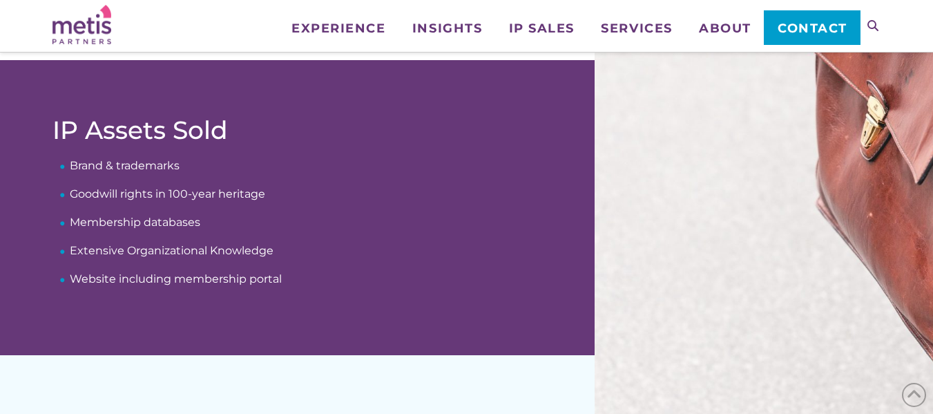
scroll to position [513, 0]
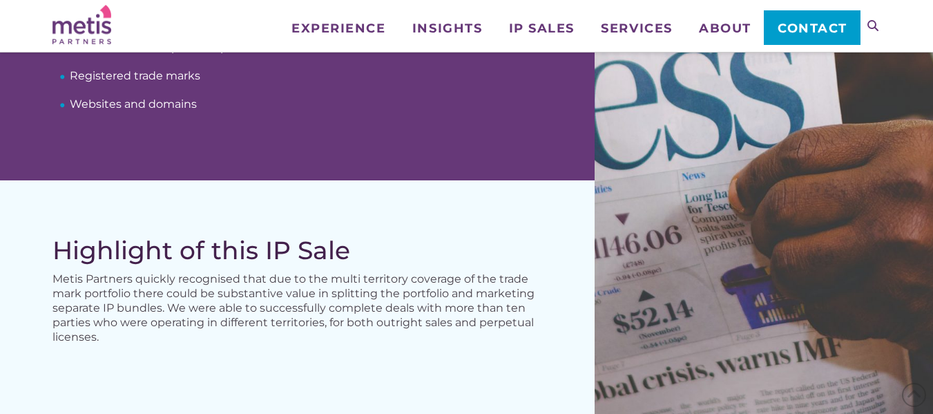
scroll to position [669, 0]
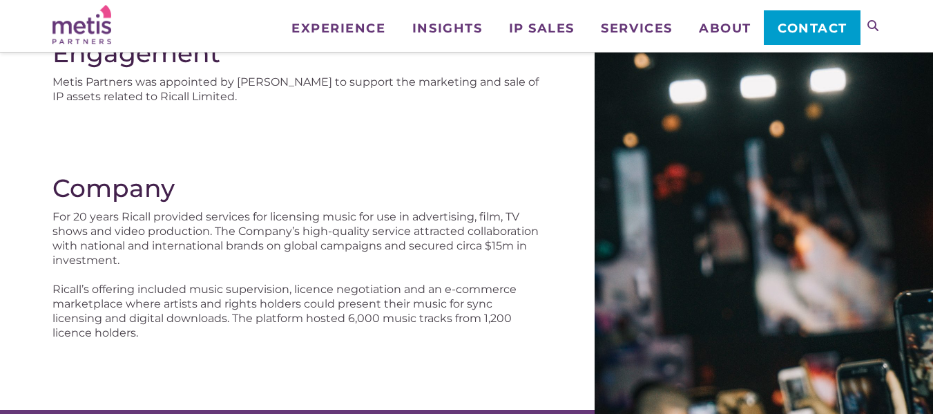
scroll to position [209, 0]
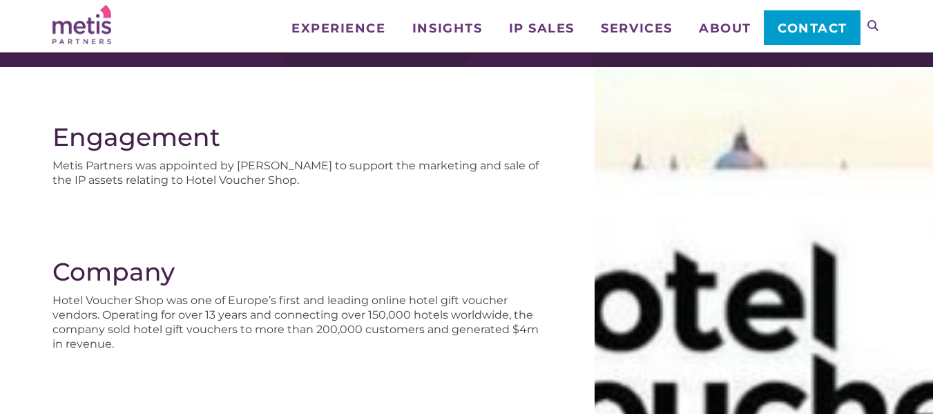
scroll to position [124, 0]
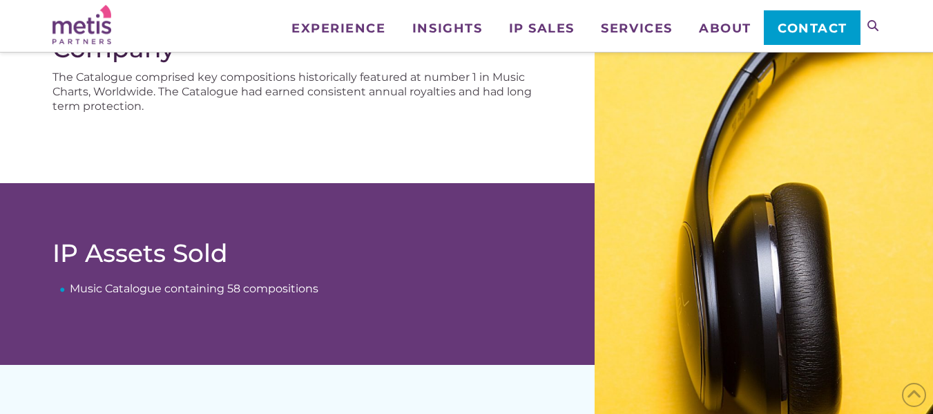
scroll to position [348, 0]
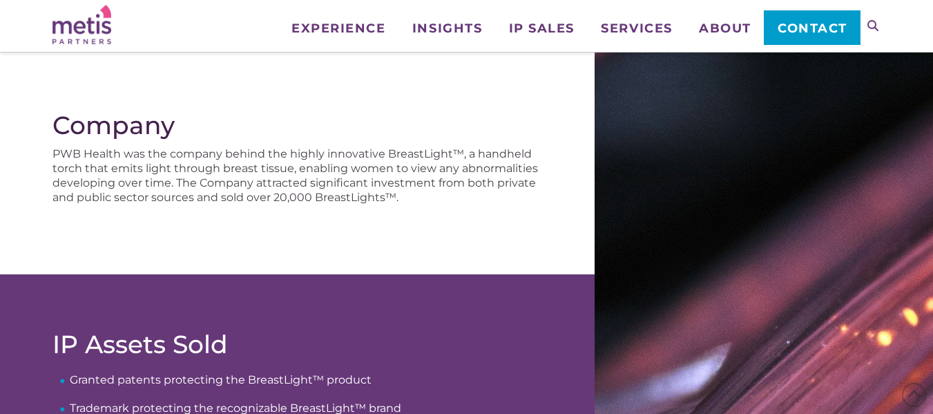
scroll to position [269, 0]
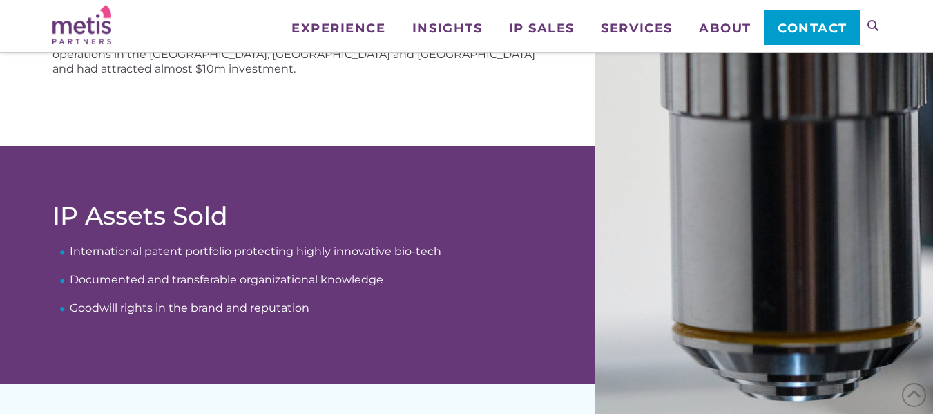
scroll to position [413, 0]
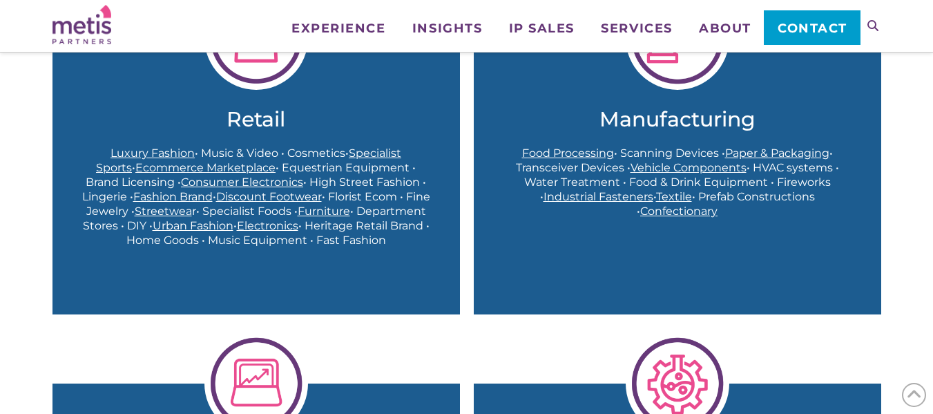
scroll to position [524, 0]
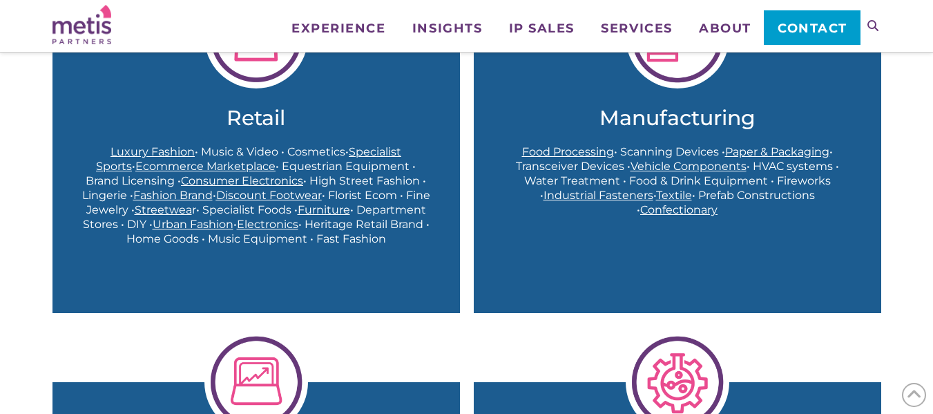
click at [273, 191] on span "Discount Footwear" at bounding box center [269, 194] width 106 height 13
click at [350, 214] on span "Furniture" at bounding box center [324, 209] width 52 height 13
click at [233, 224] on span "Urban Fashion" at bounding box center [193, 223] width 81 height 13
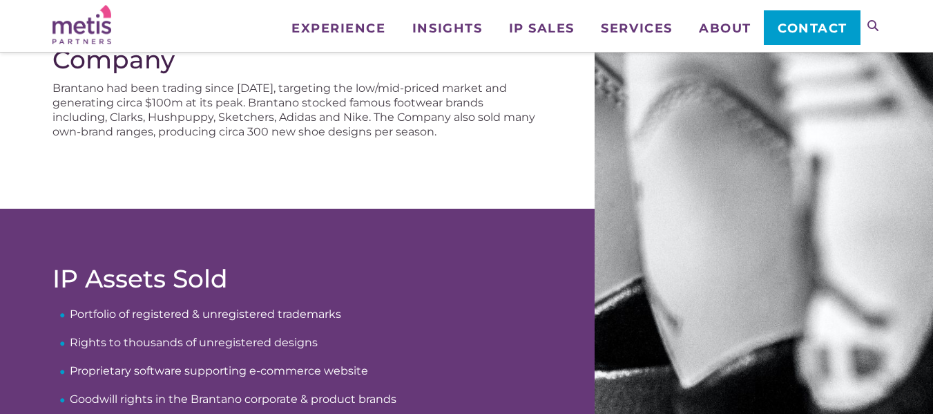
scroll to position [336, 0]
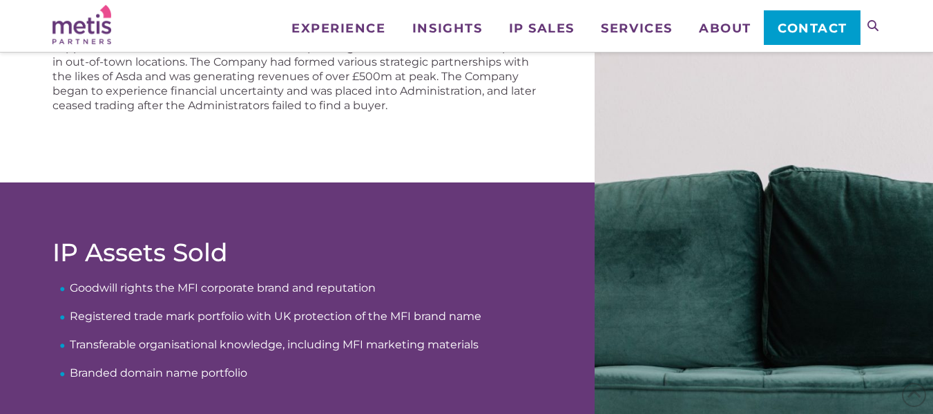
scroll to position [391, 0]
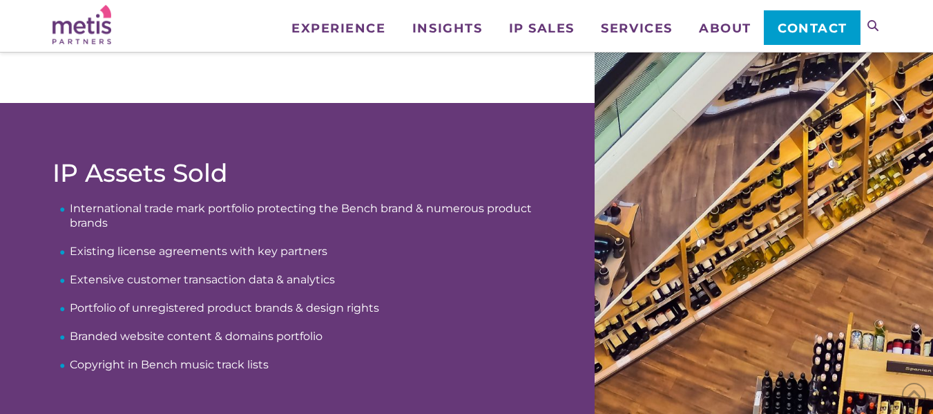
scroll to position [456, 0]
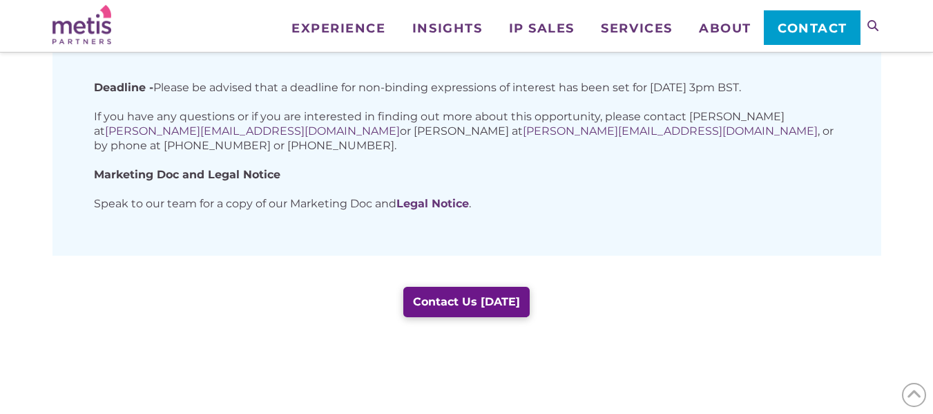
scroll to position [1154, 0]
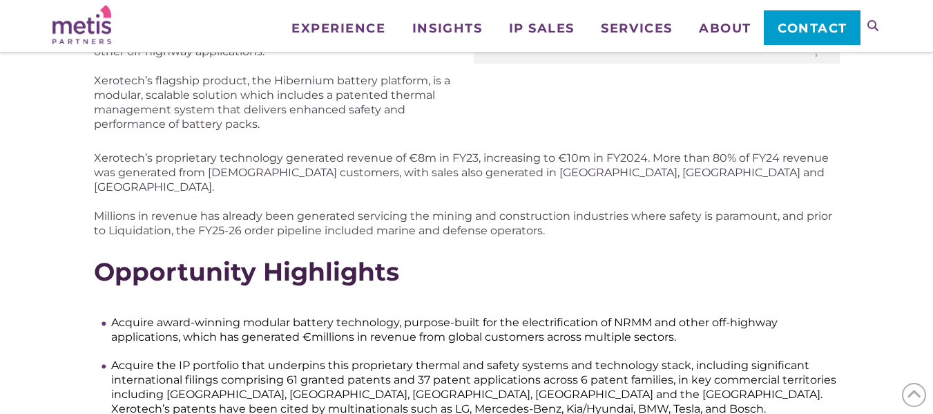
scroll to position [400, 0]
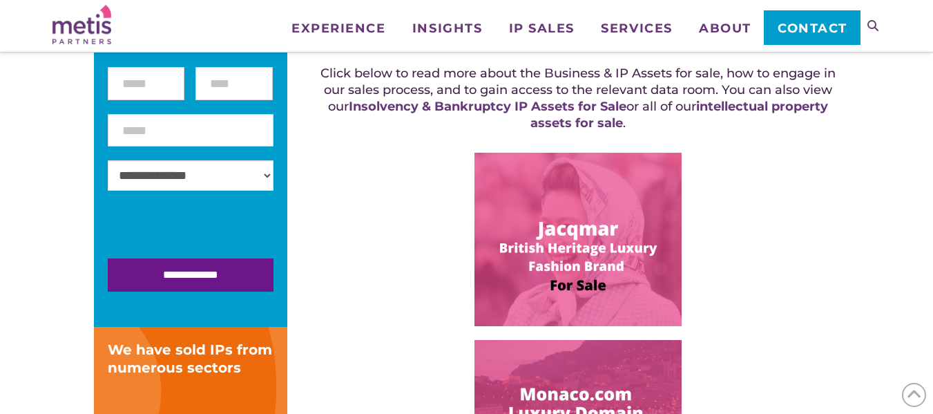
scroll to position [318, 0]
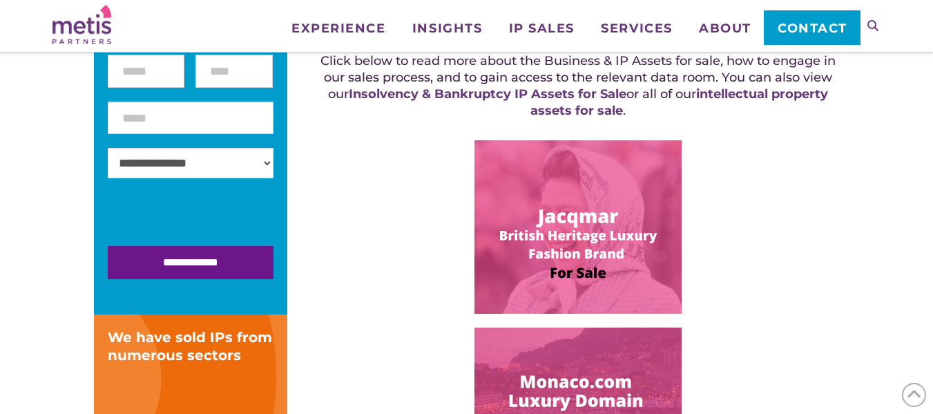
click at [573, 278] on img at bounding box center [577, 226] width 207 height 173
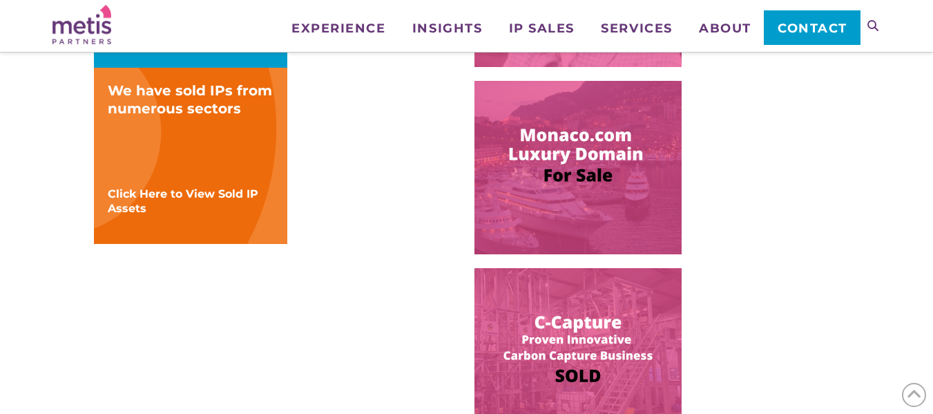
scroll to position [563, 0]
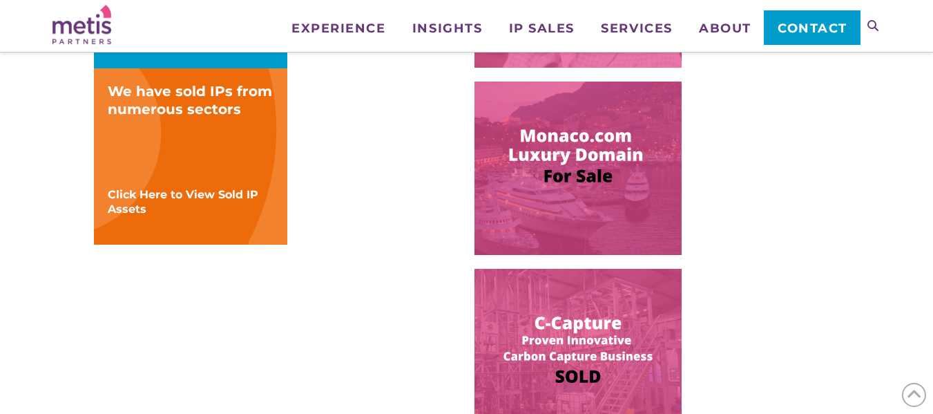
click at [578, 177] on img at bounding box center [577, 167] width 207 height 173
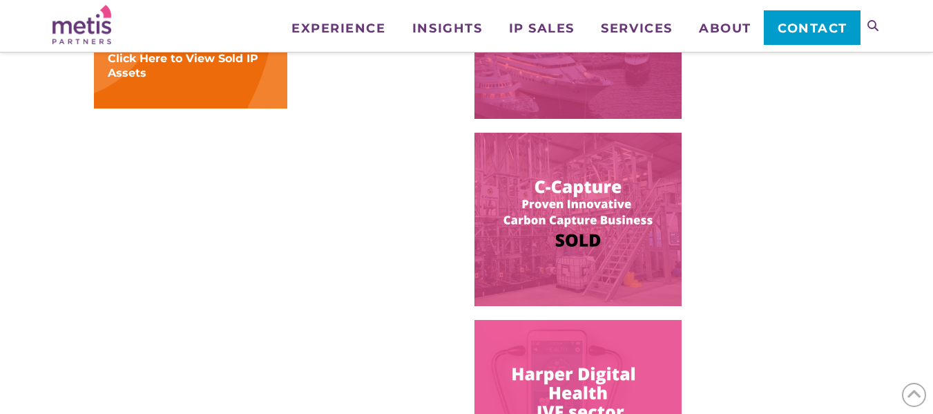
click at [562, 222] on img at bounding box center [577, 219] width 207 height 173
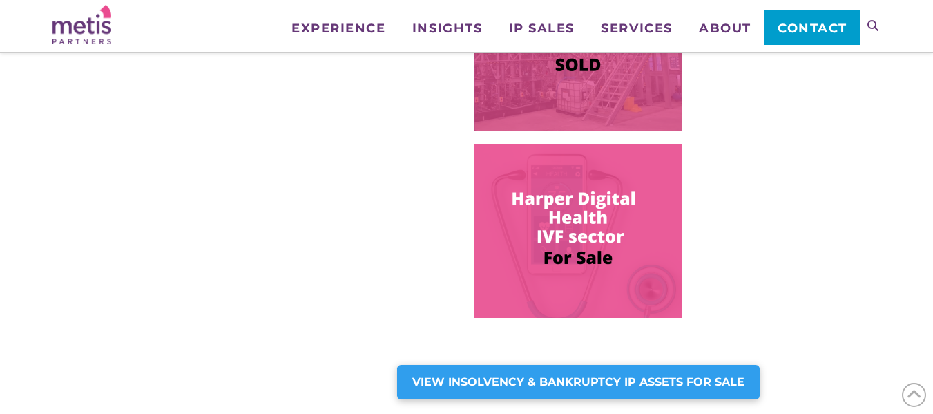
click at [558, 236] on img at bounding box center [577, 230] width 207 height 173
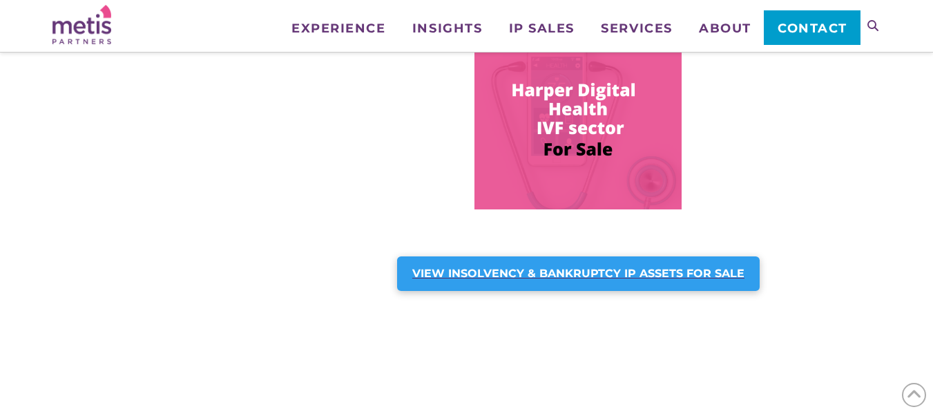
scroll to position [982, 0]
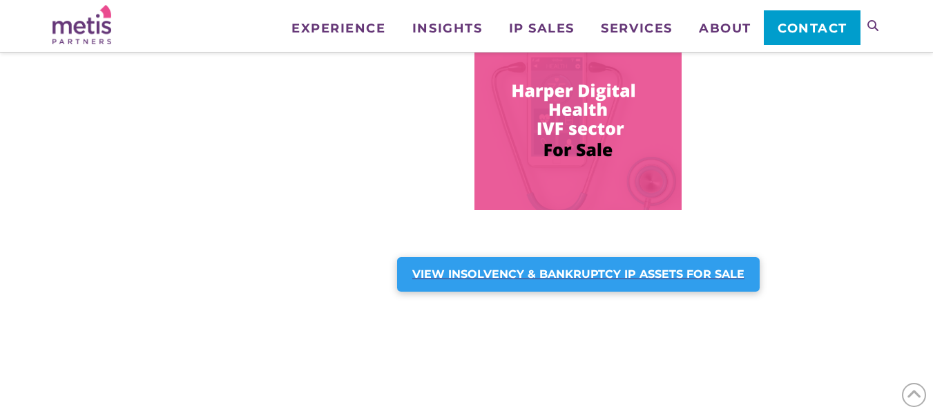
click at [552, 262] on div "VIEW INSOLVENCY & BANKRUPTCY IP ASSETS FOR SALE" at bounding box center [578, 274] width 362 height 35
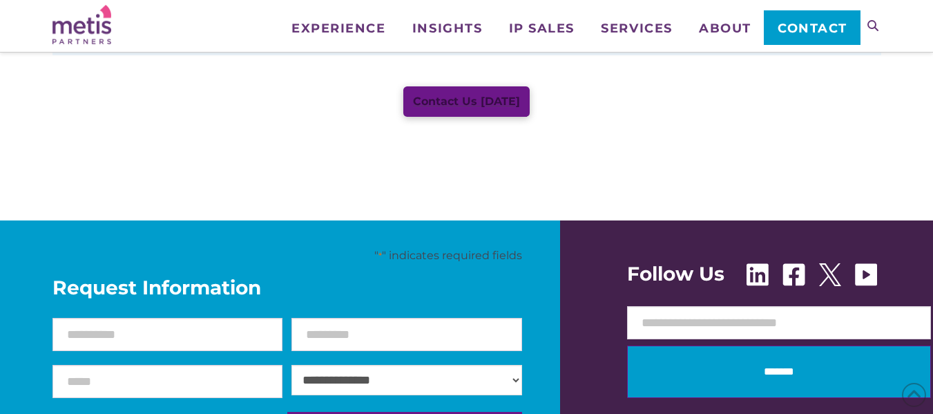
scroll to position [1135, 0]
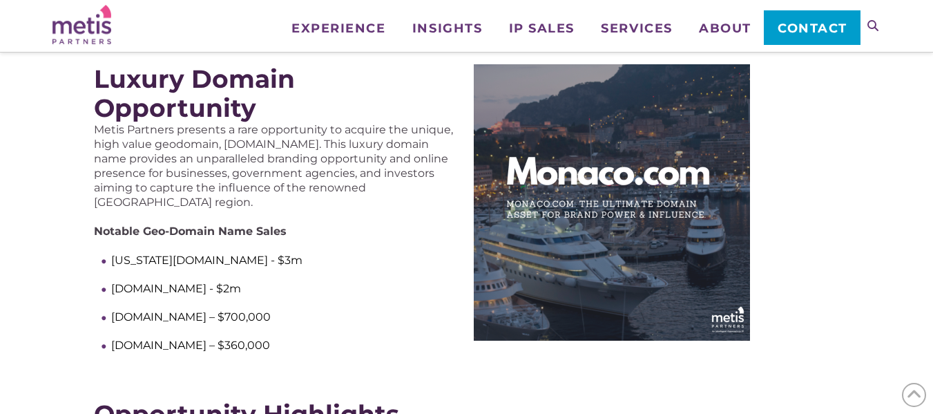
scroll to position [196, 0]
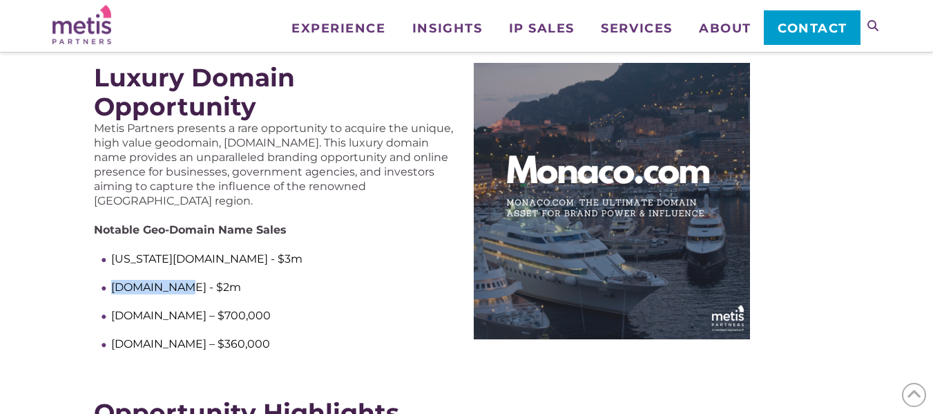
drag, startPoint x: 114, startPoint y: 271, endPoint x: 180, endPoint y: 264, distance: 66.6
click at [180, 264] on ul "California.com - $3m England.com - $2m Melbourne.com – $700,000 Gibraltar.com –…" at bounding box center [285, 300] width 349 height 99
drag, startPoint x: 186, startPoint y: 242, endPoint x: 107, endPoint y: 234, distance: 79.8
click at [107, 234] on div "Metis Partners presents a rare opportunity to acquire the unique, high value ge…" at bounding box center [277, 236] width 366 height 230
drag, startPoint x: 197, startPoint y: 297, endPoint x: 72, endPoint y: 298, distance: 125.0
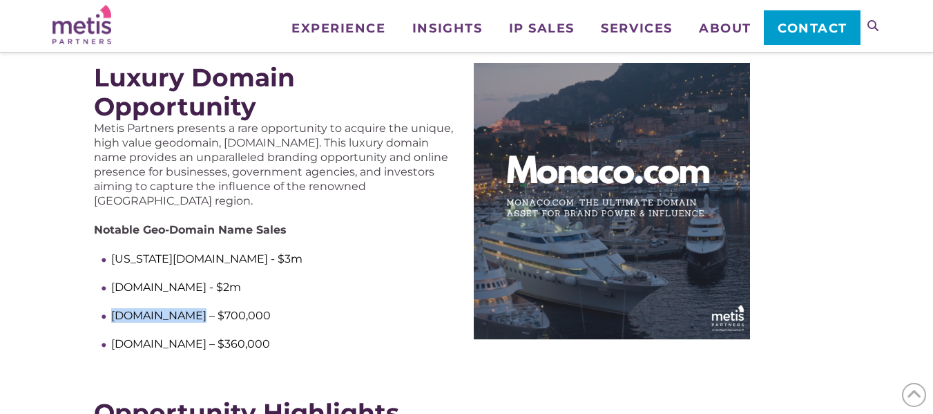
click at [70, 300] on div "Luxury Domain Opportunity Metis Partners presents a rare opportunity to acquire…" at bounding box center [466, 213] width 828 height 329
drag, startPoint x: 186, startPoint y: 322, endPoint x: 95, endPoint y: 321, distance: 91.1
click at [95, 321] on div "Metis Partners presents a rare opportunity to acquire the unique, high value ge…" at bounding box center [277, 236] width 366 height 230
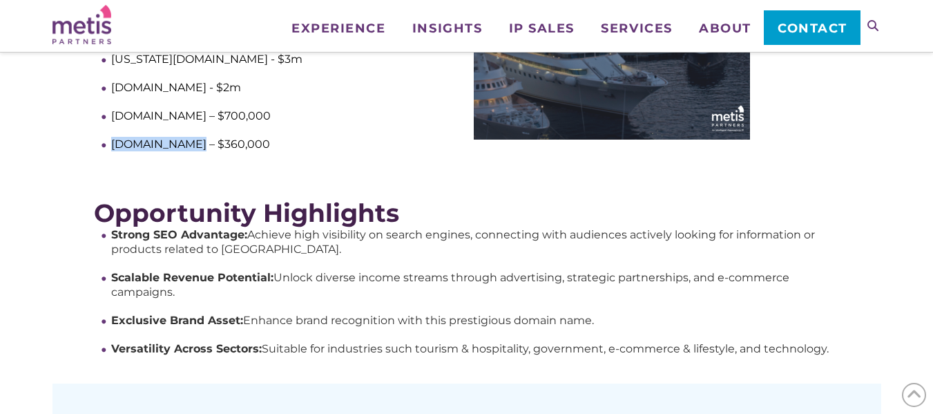
scroll to position [398, 0]
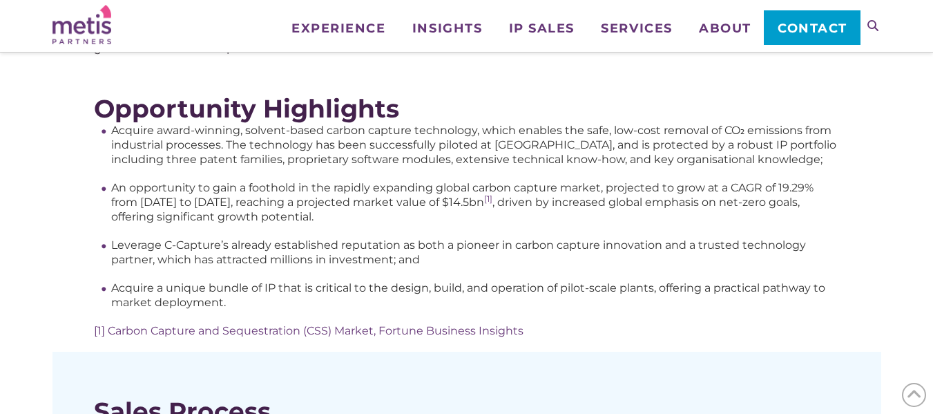
scroll to position [478, 0]
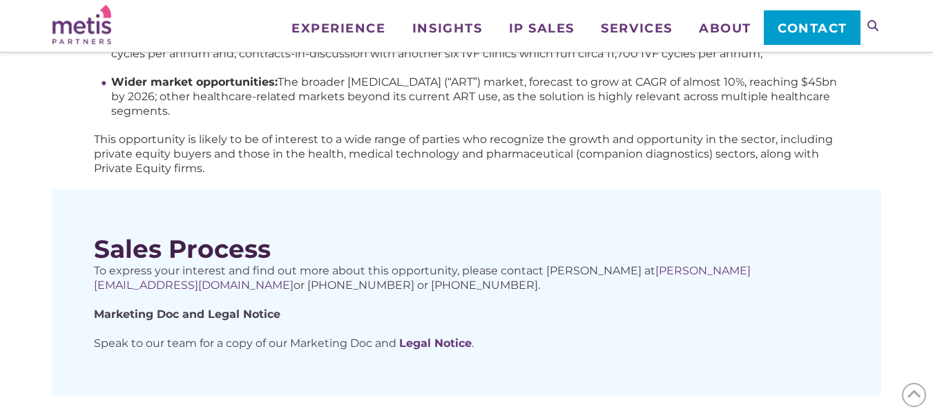
scroll to position [770, 0]
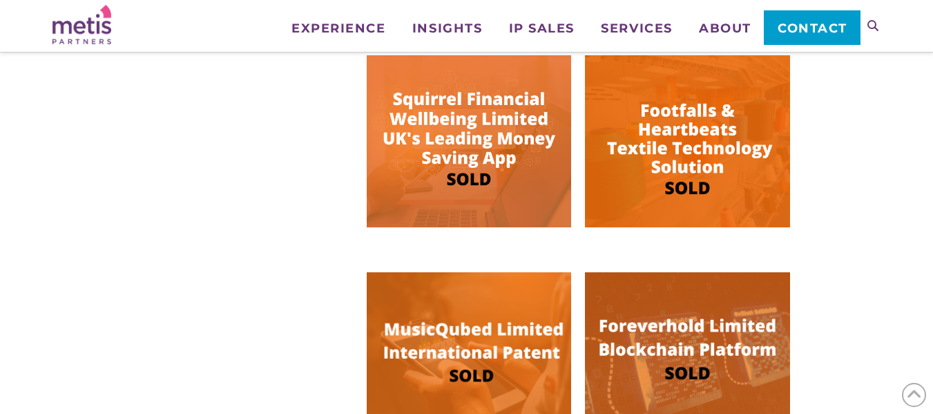
scroll to position [862, 0]
